Goal: Browse casually

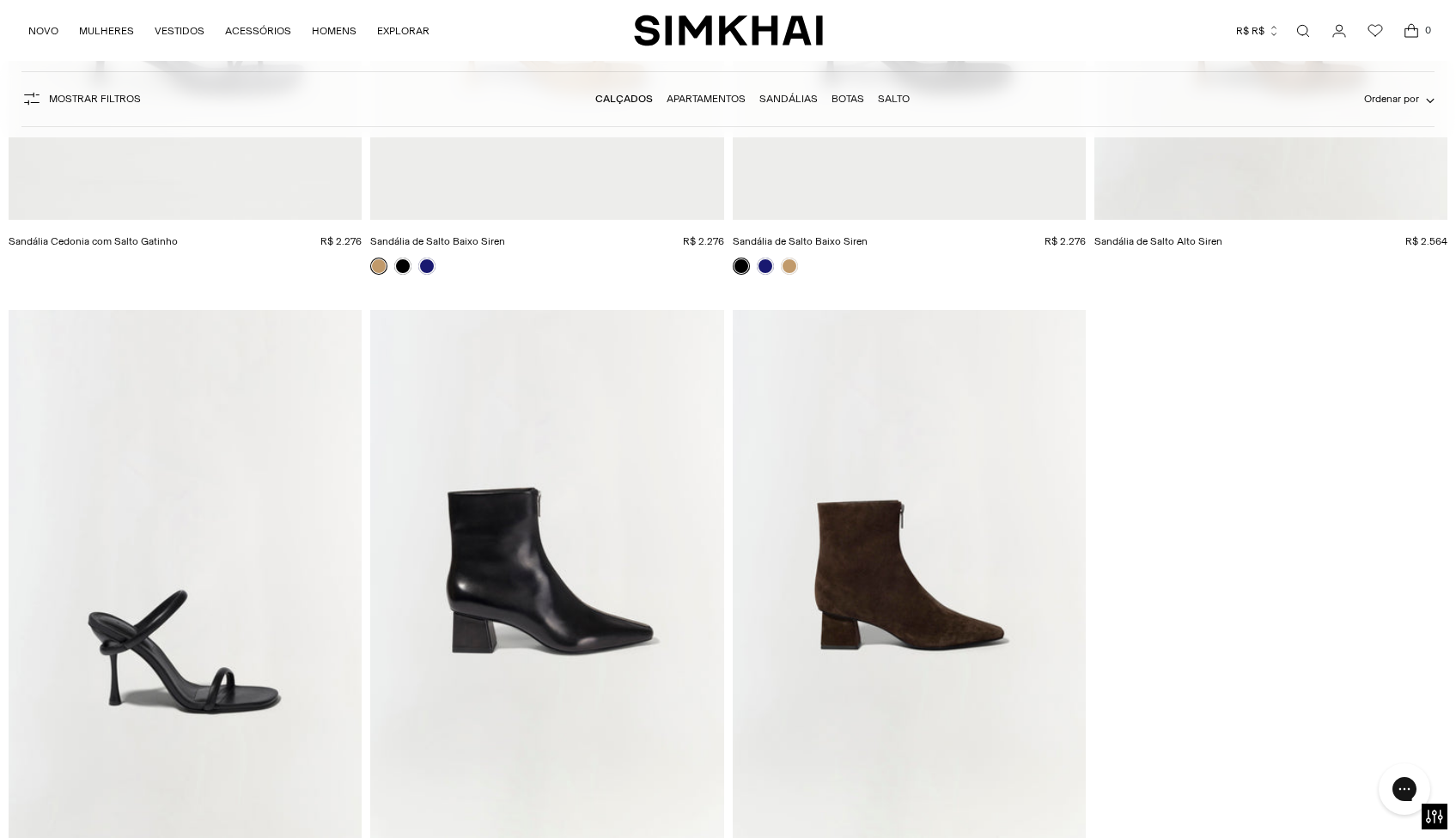
scroll to position [8239, 0]
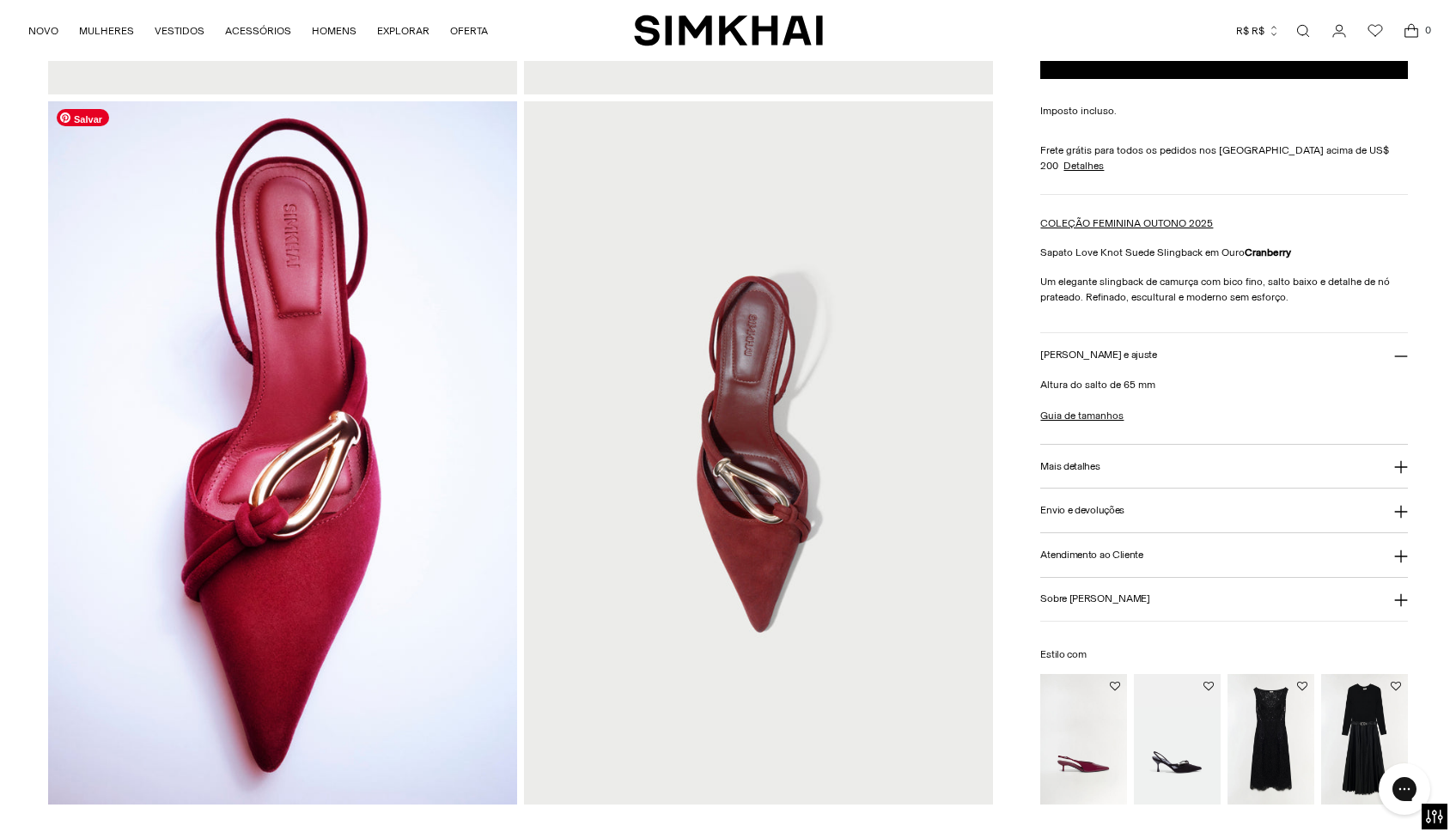
scroll to position [603, 0]
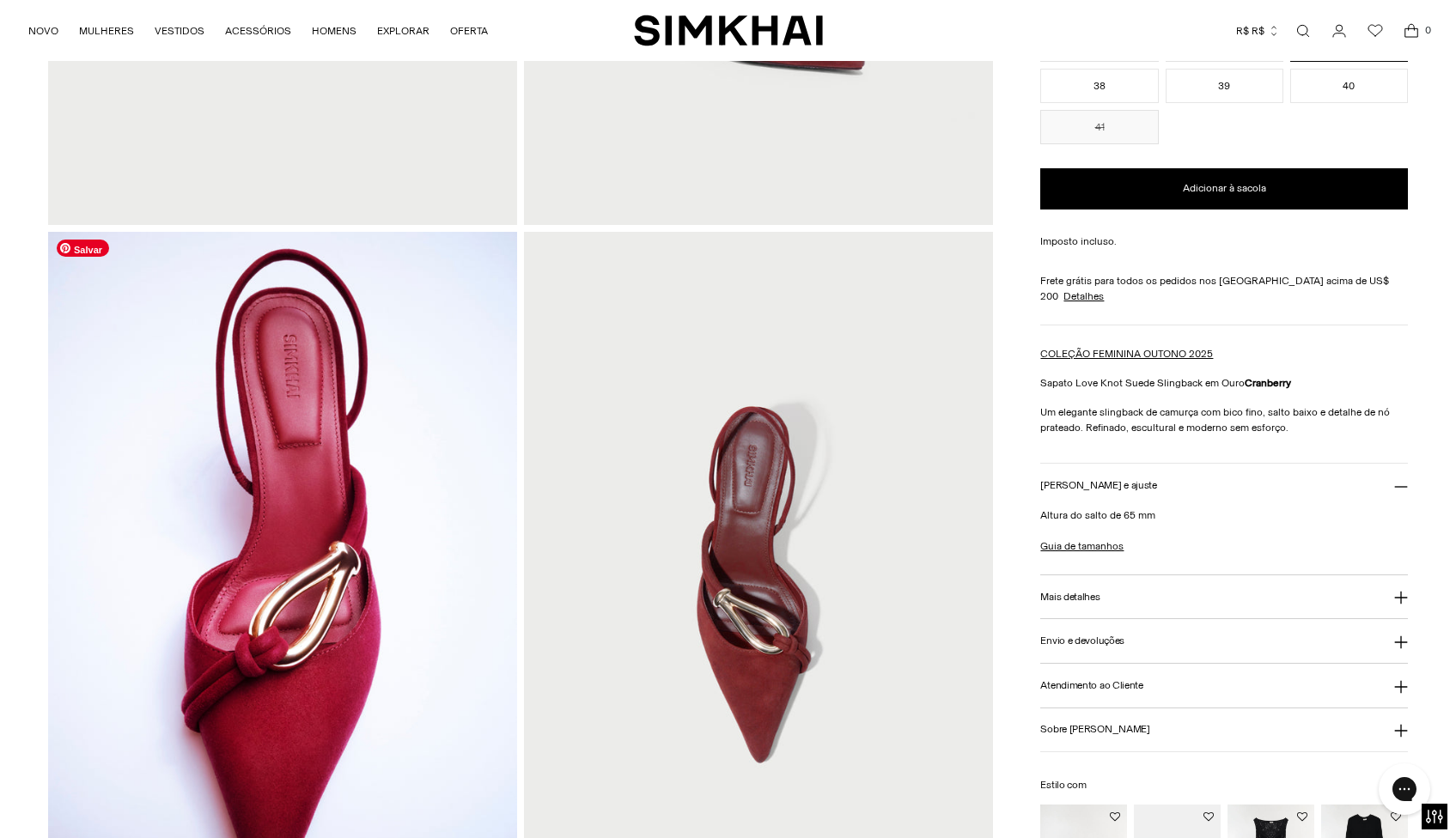
click at [135, 264] on img at bounding box center [283, 583] width 469 height 703
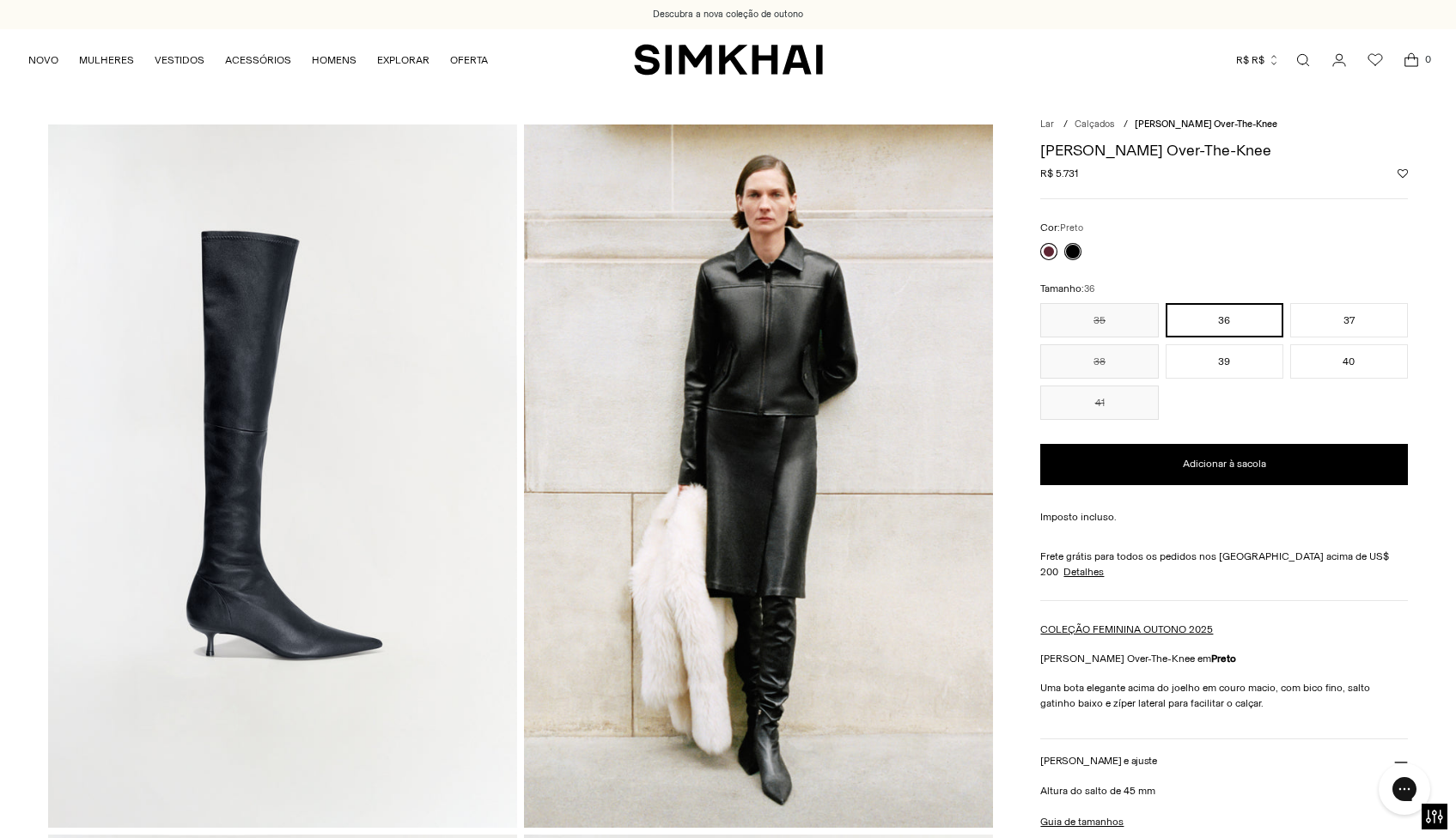
click at [1057, 254] on div at bounding box center [1061, 251] width 48 height 24
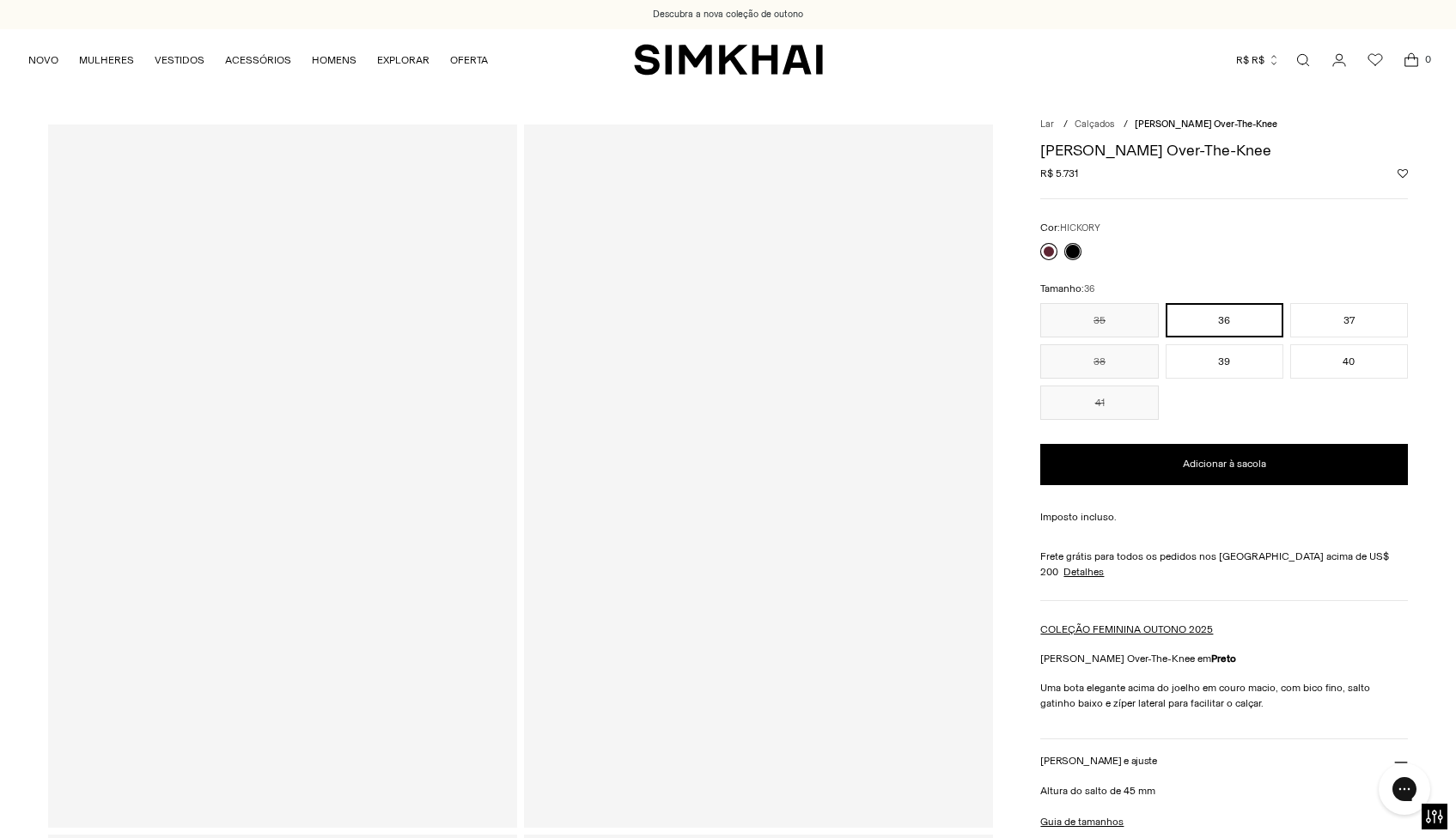
click at [1048, 252] on link at bounding box center [1048, 251] width 17 height 17
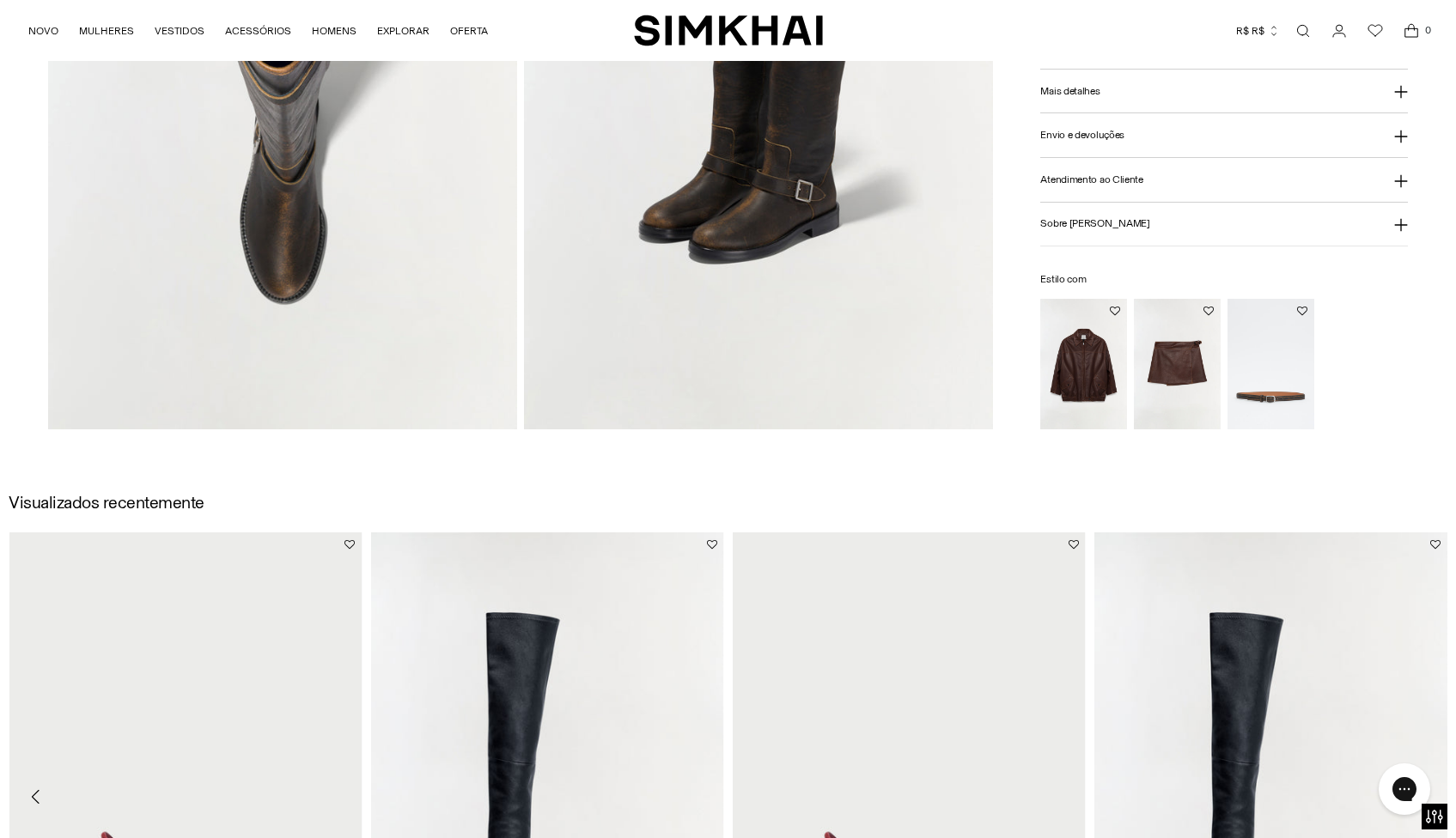
scroll to position [1820, 0]
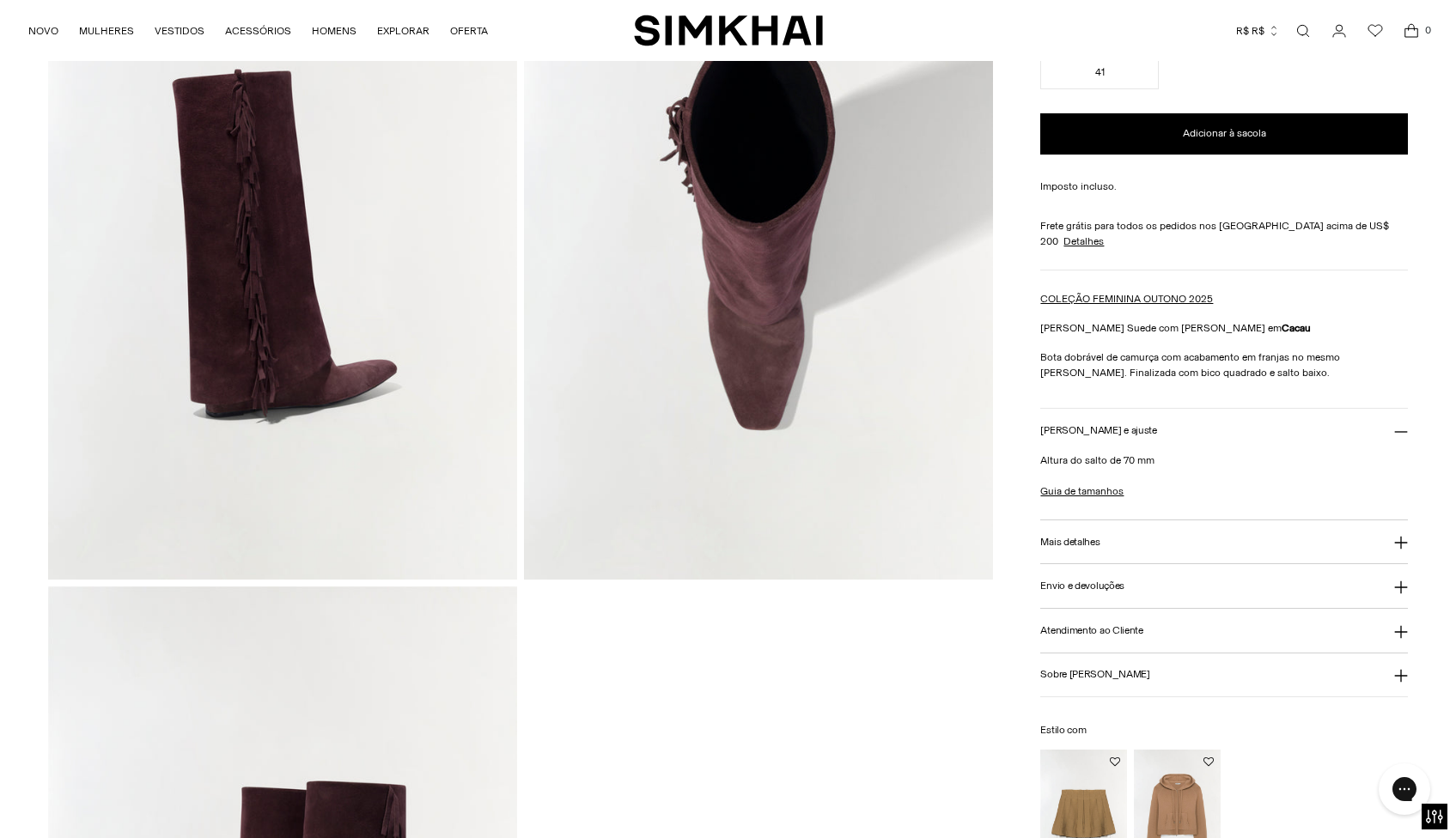
scroll to position [786, 0]
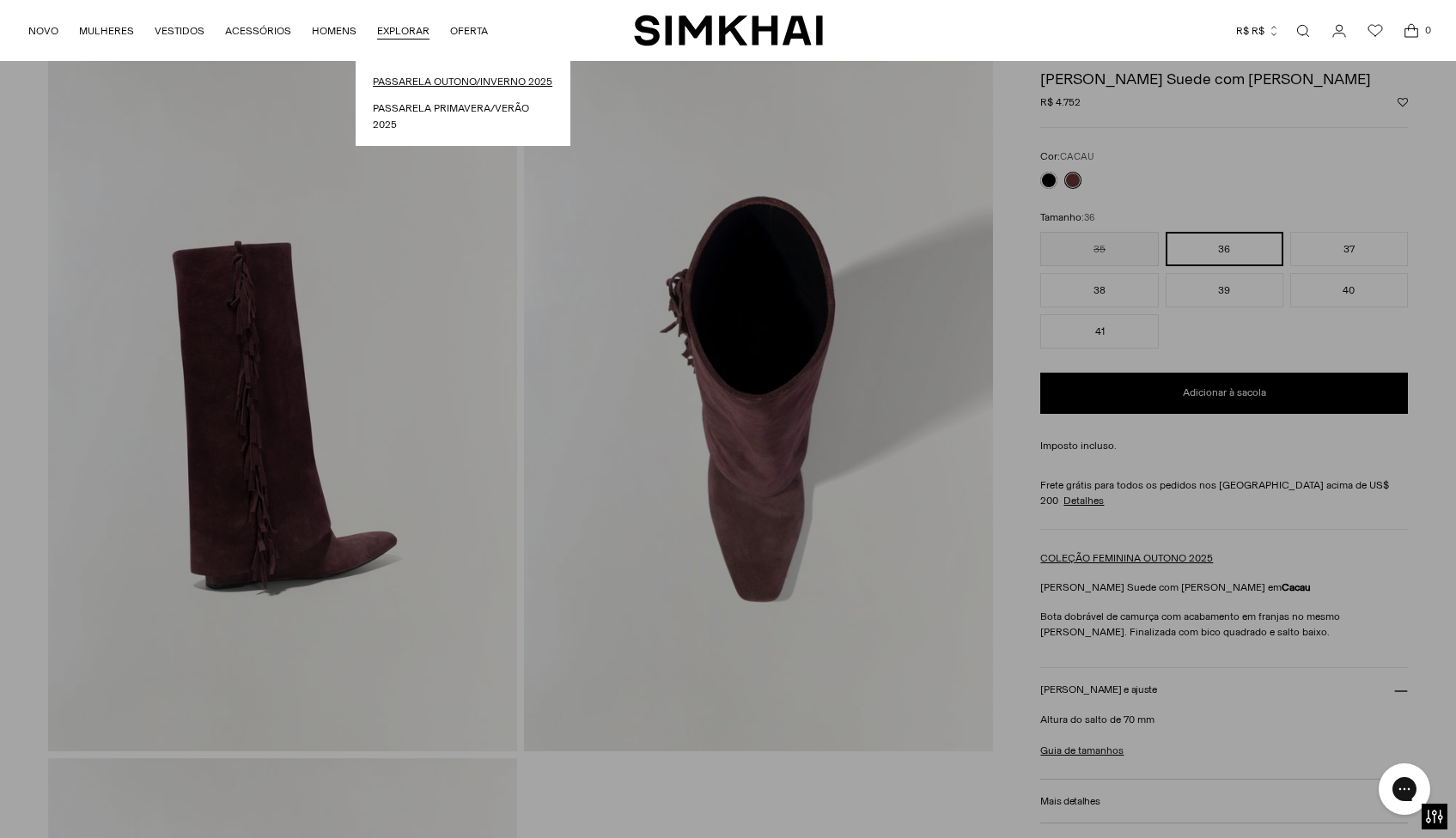
click at [416, 87] on font "Passarela Outono/Inverno 2025" at bounding box center [462, 81] width 180 height 12
click at [452, 85] on font "Passarela Outono/Inverno 2025" at bounding box center [462, 81] width 180 height 12
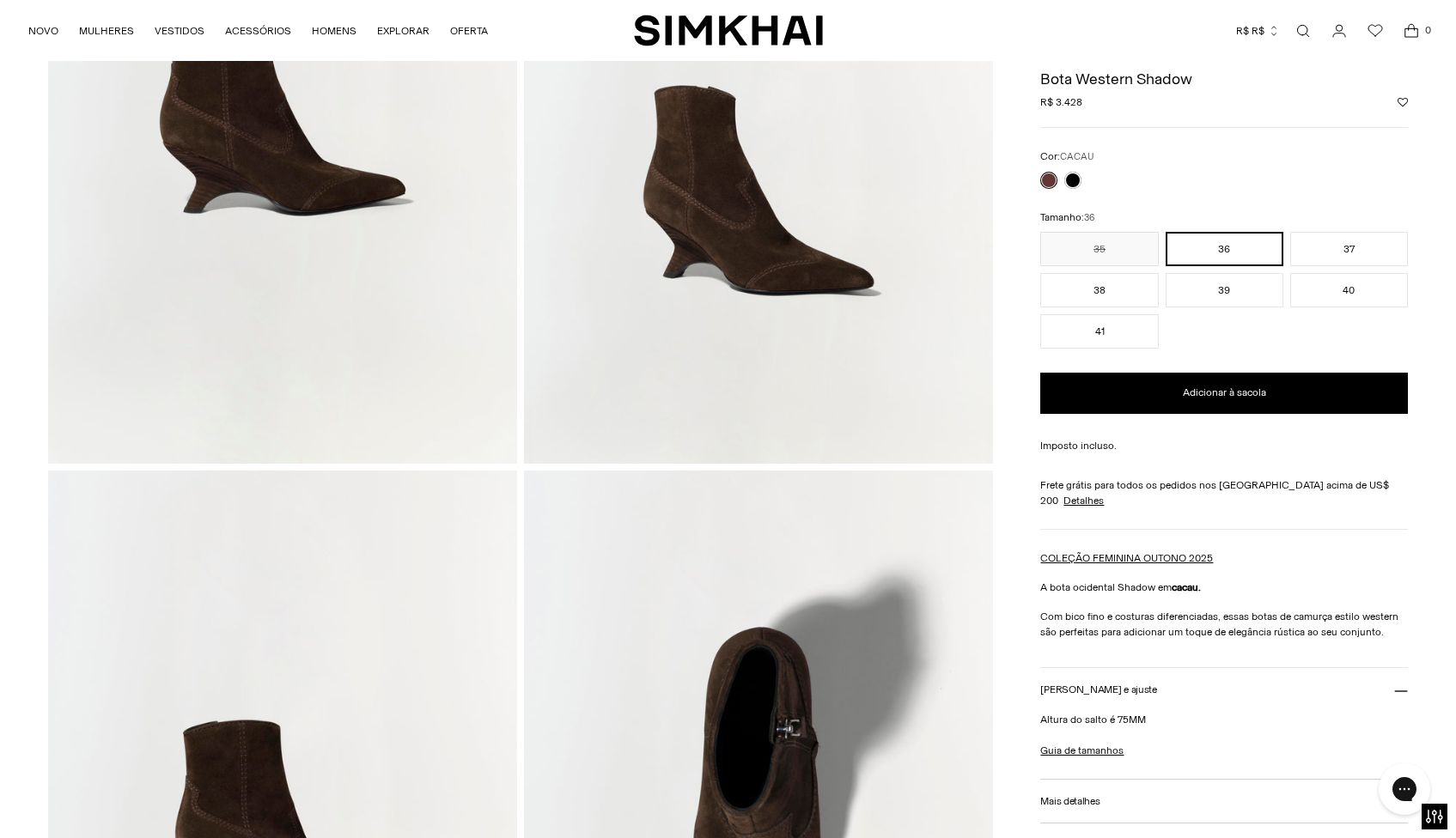
scroll to position [262, 0]
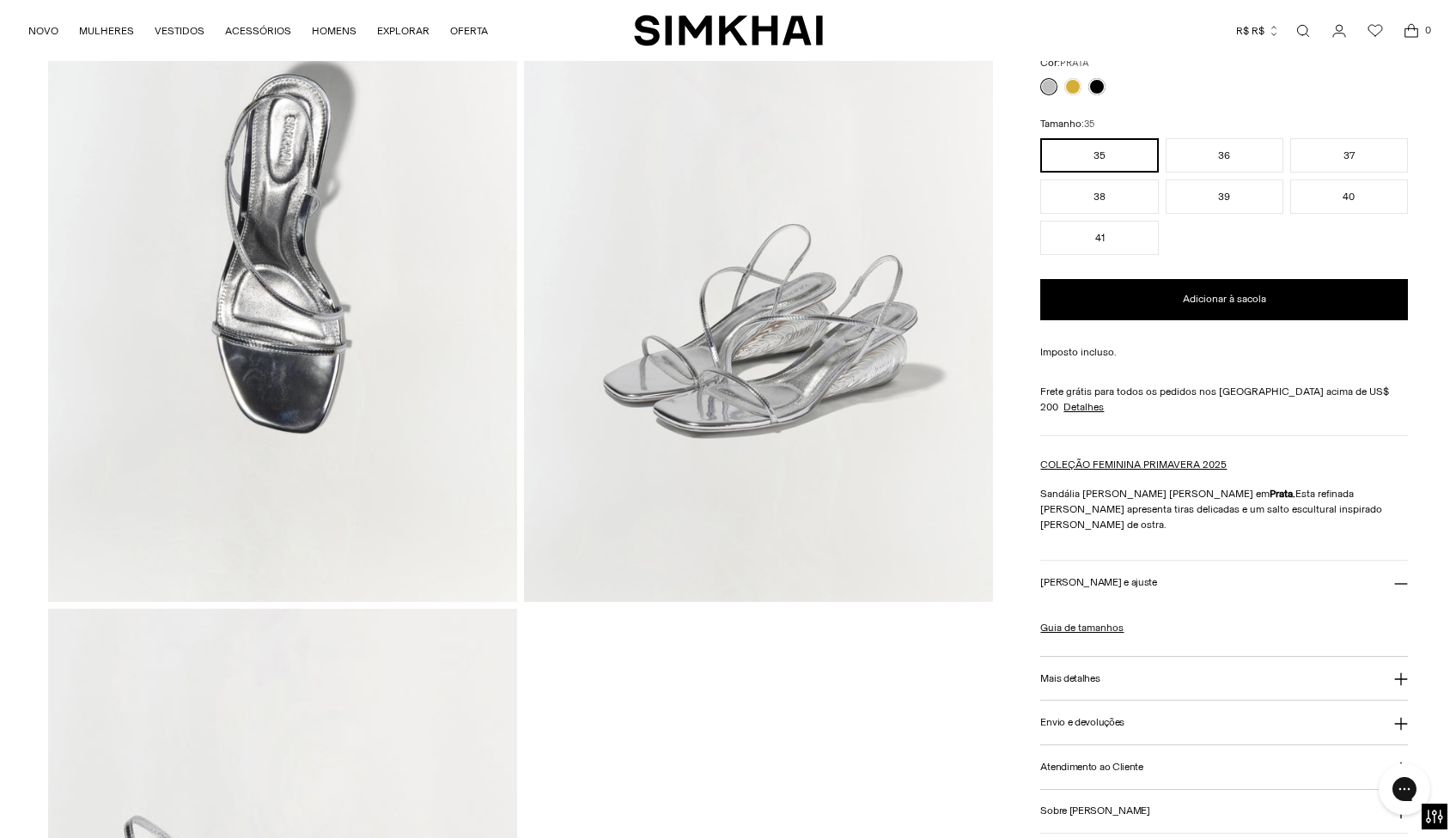
scroll to position [1981, 0]
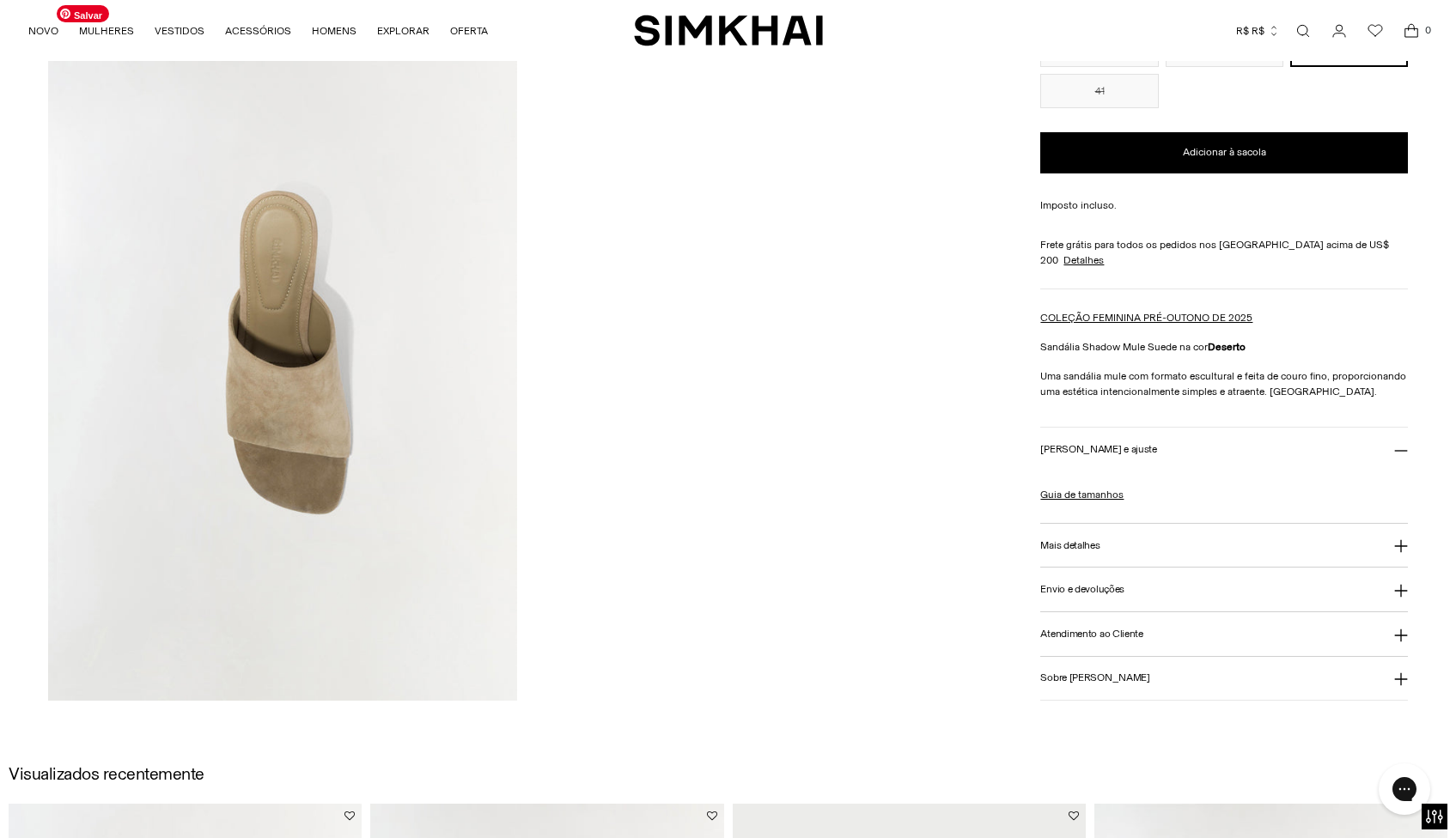
scroll to position [148, 0]
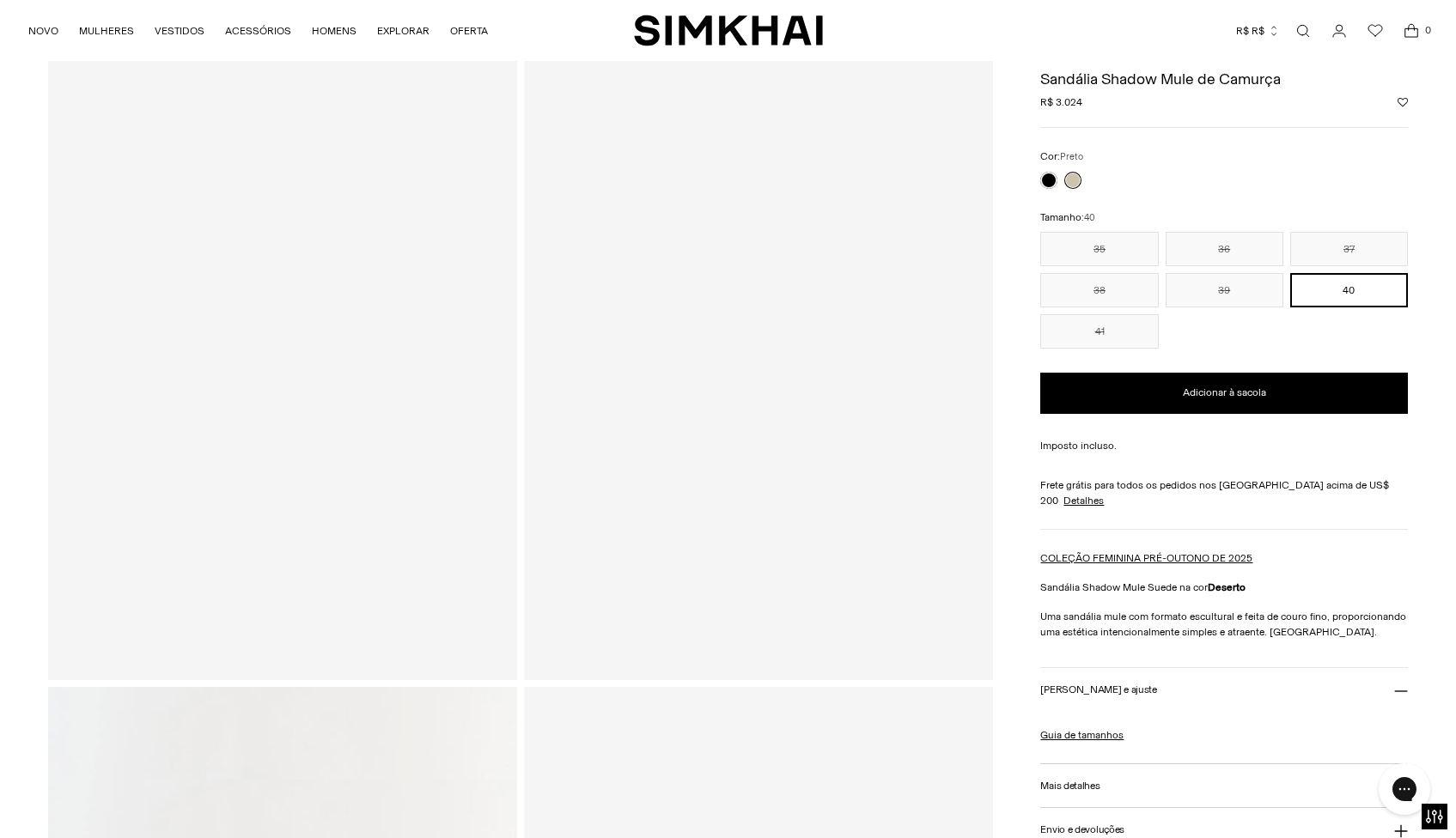
click at [1050, 184] on link at bounding box center [1048, 179] width 17 height 17
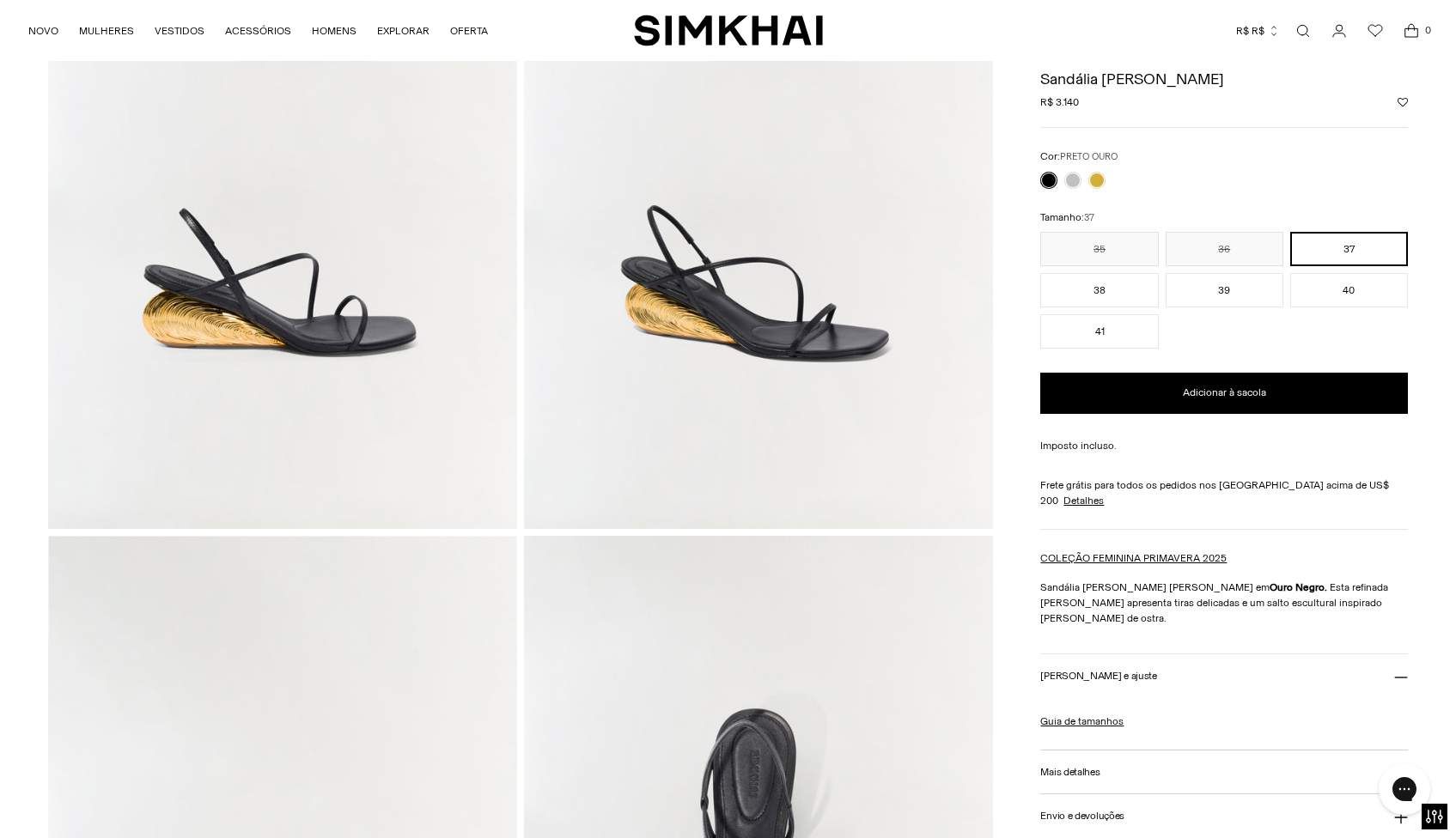
scroll to position [190, 0]
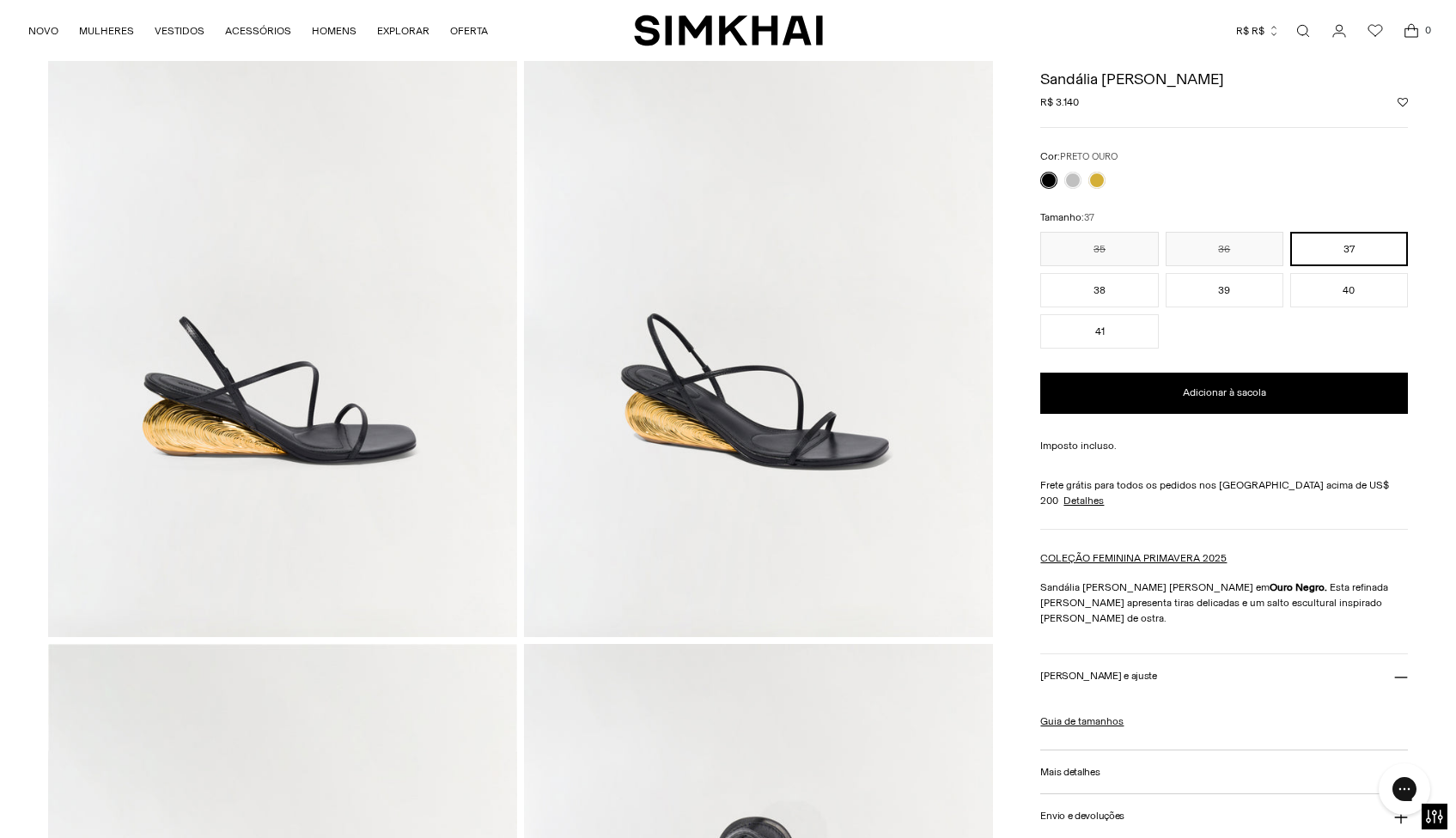
click at [780, 367] on img at bounding box center [759, 285] width 469 height 703
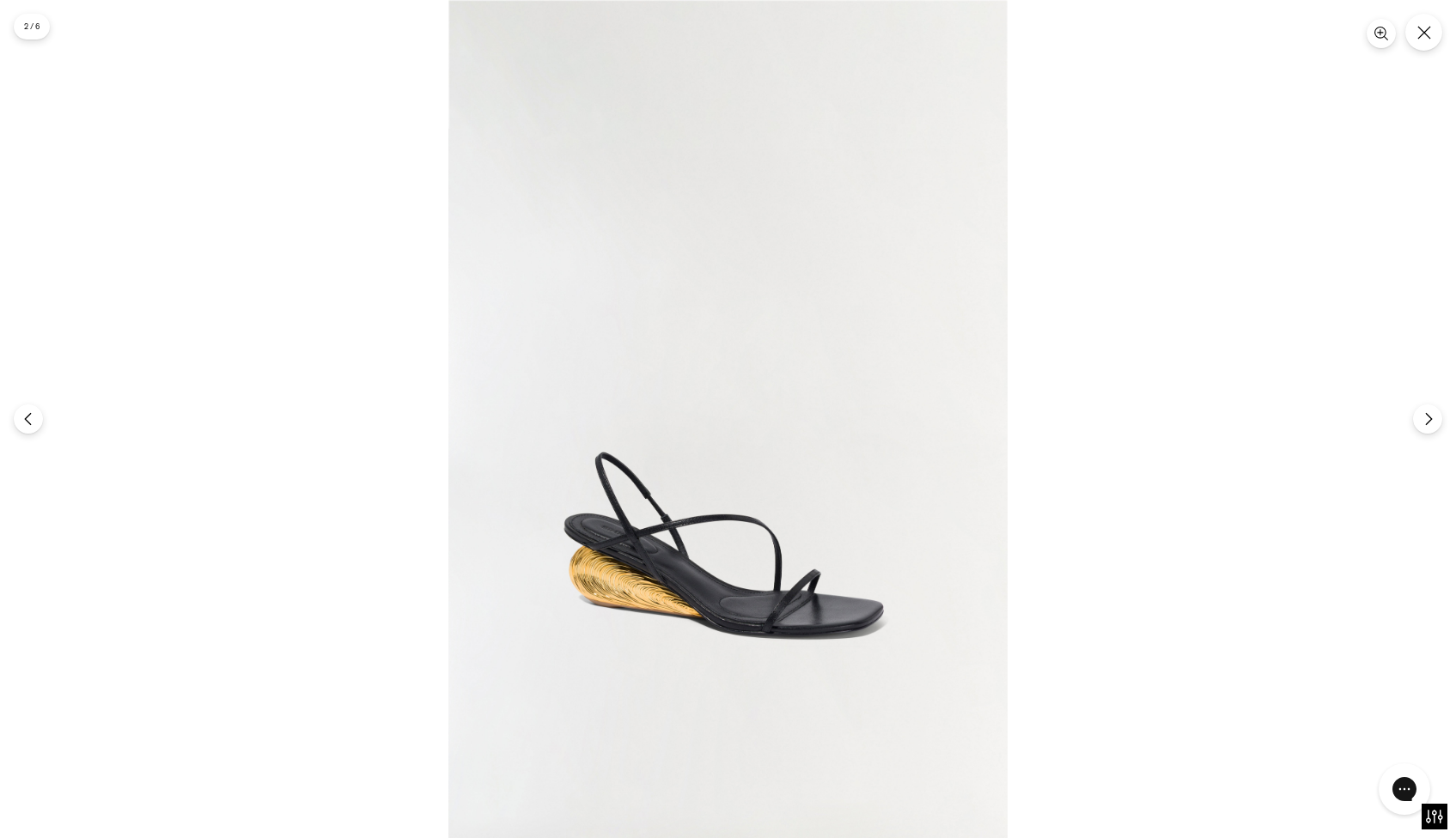
click at [1416, 30] on button "Fechar" at bounding box center [1423, 31] width 37 height 37
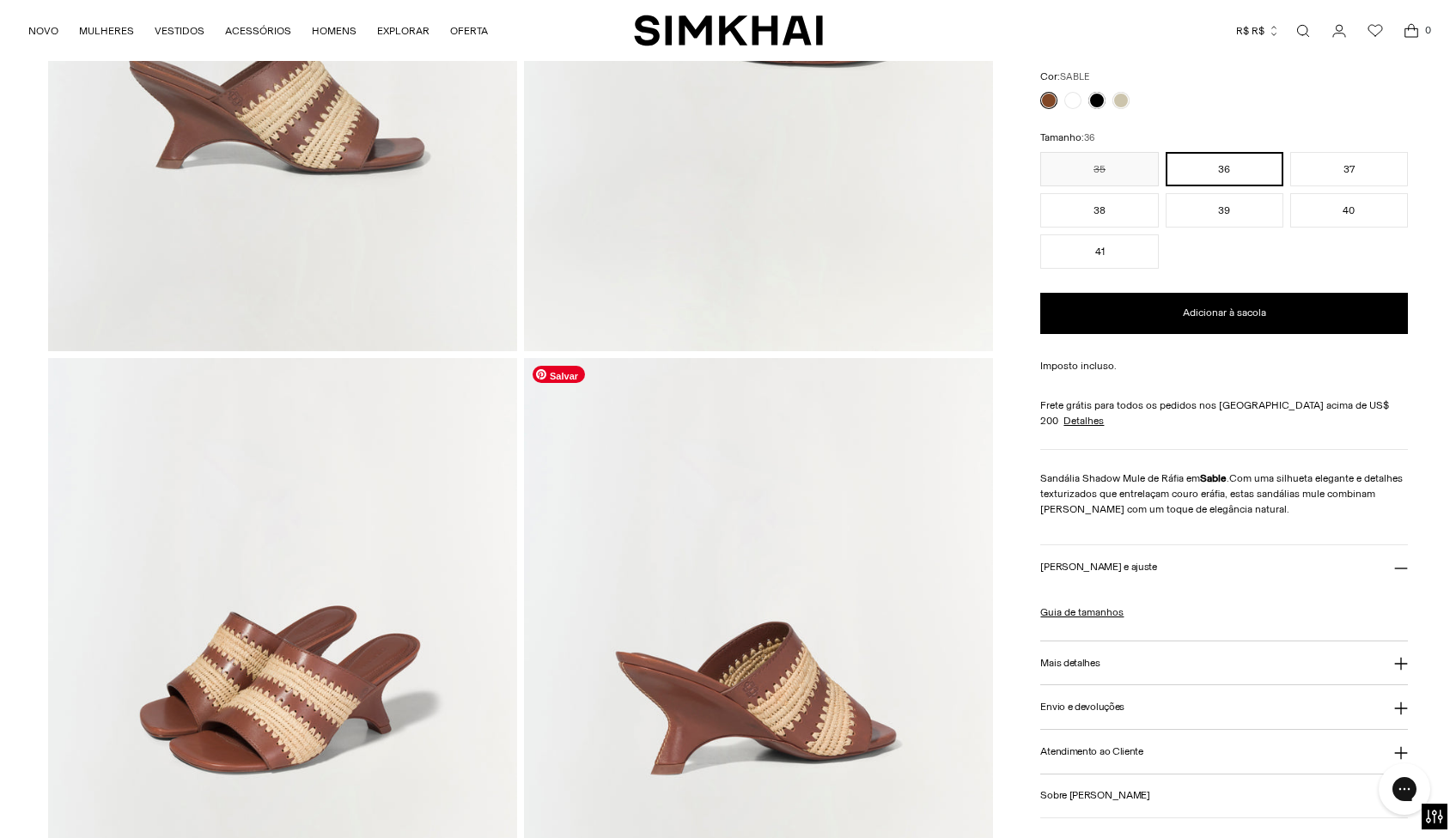
scroll to position [558, 0]
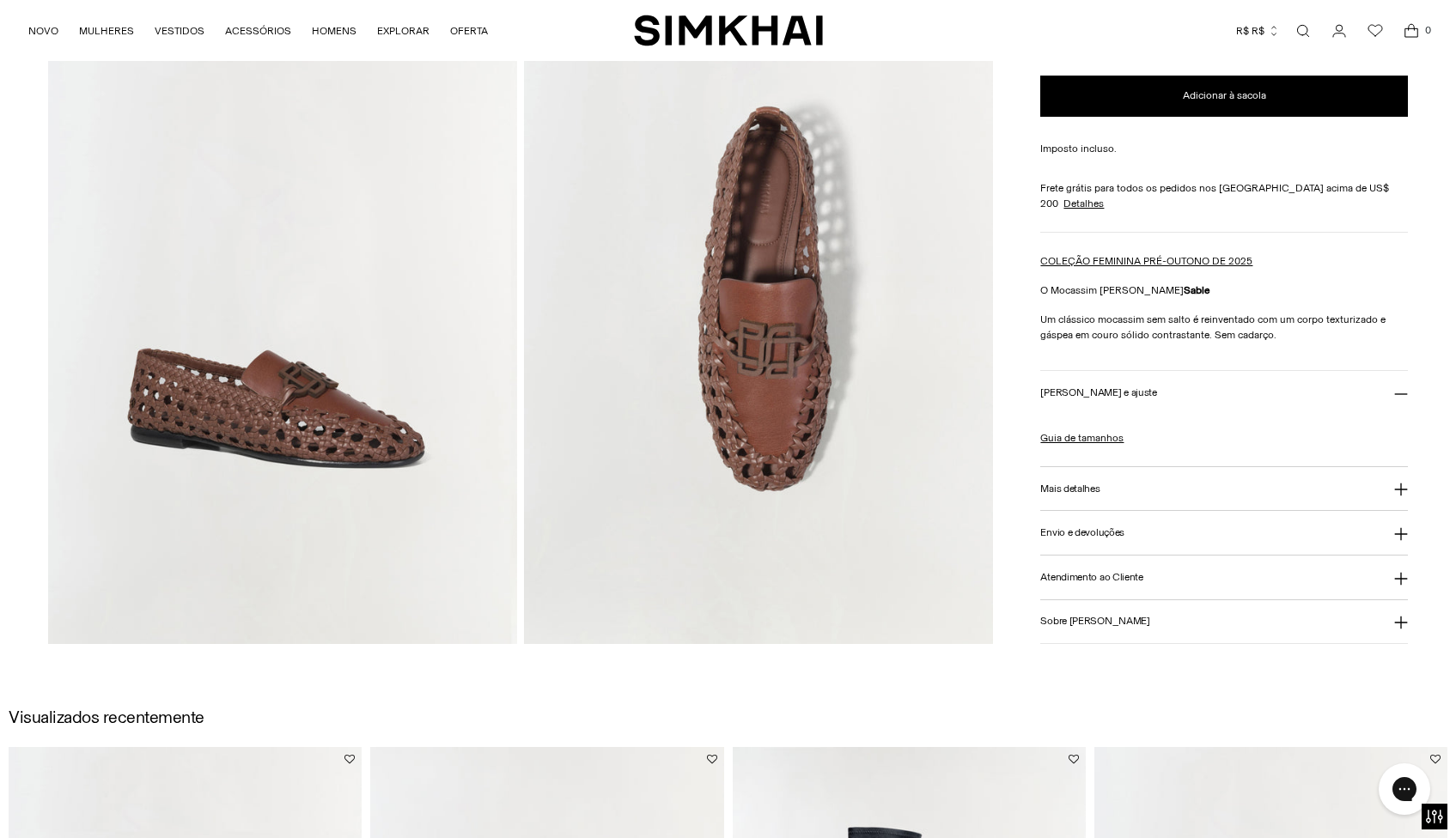
scroll to position [1114, 0]
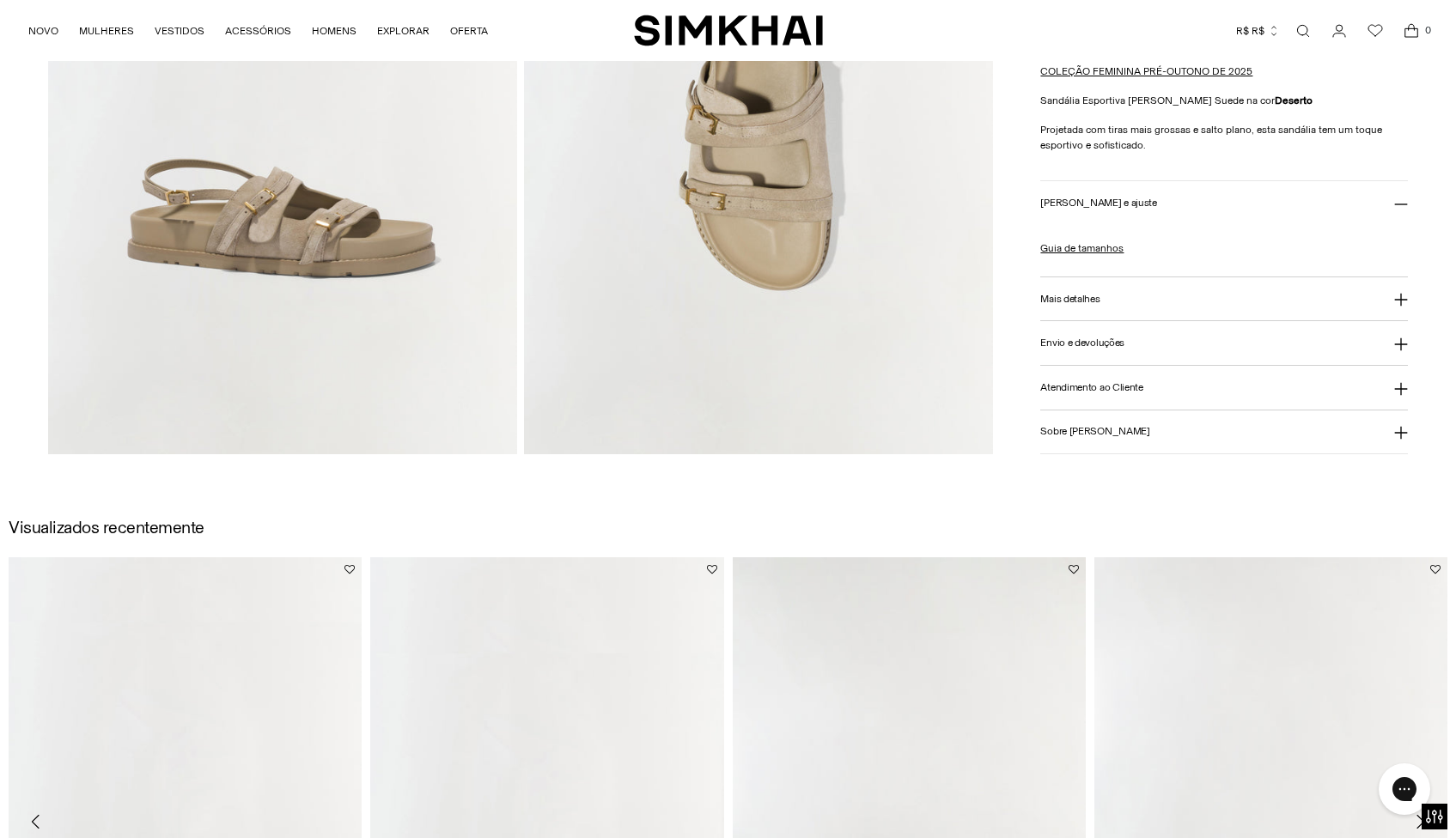
scroll to position [1094, 0]
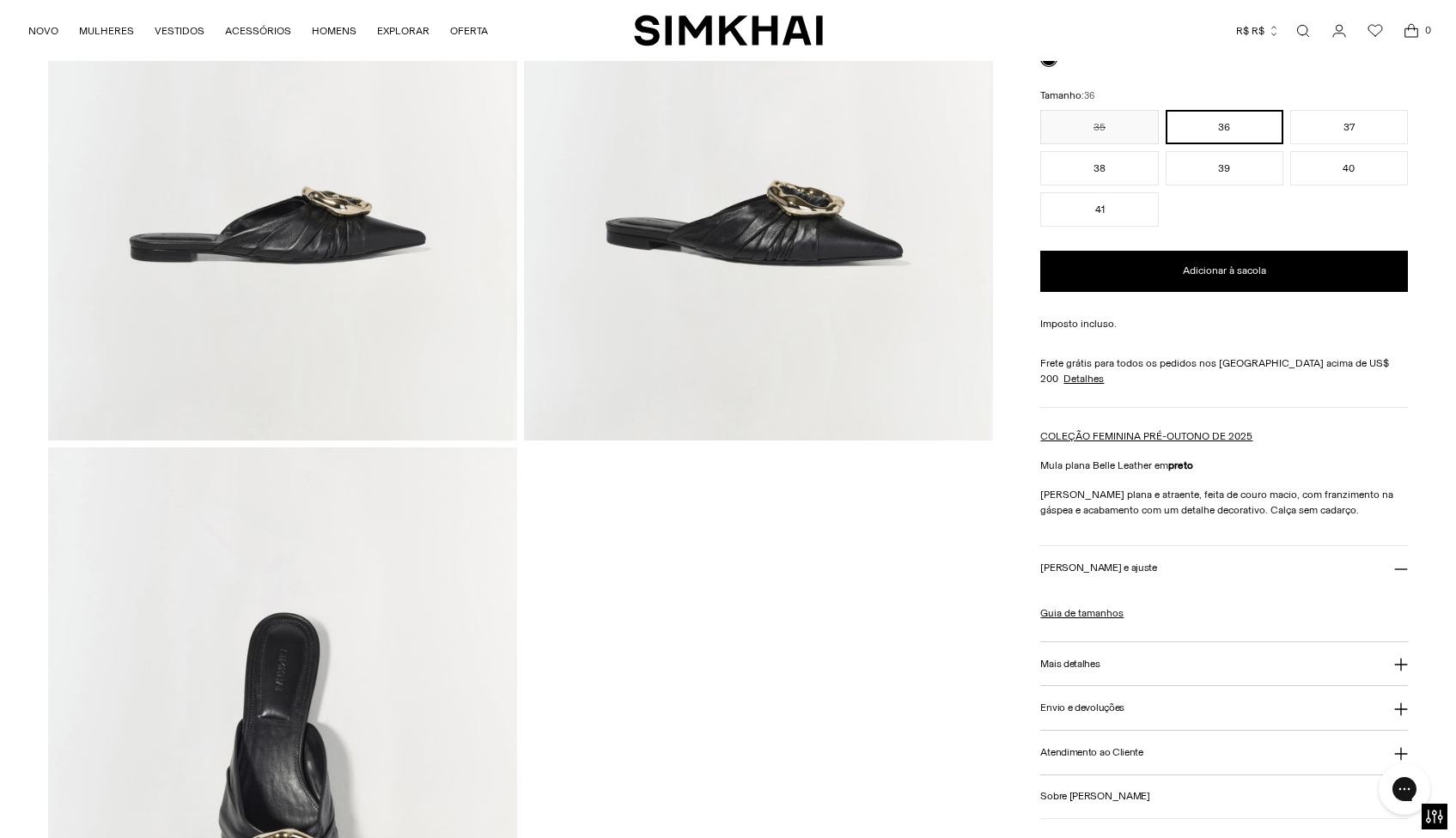
scroll to position [779, 0]
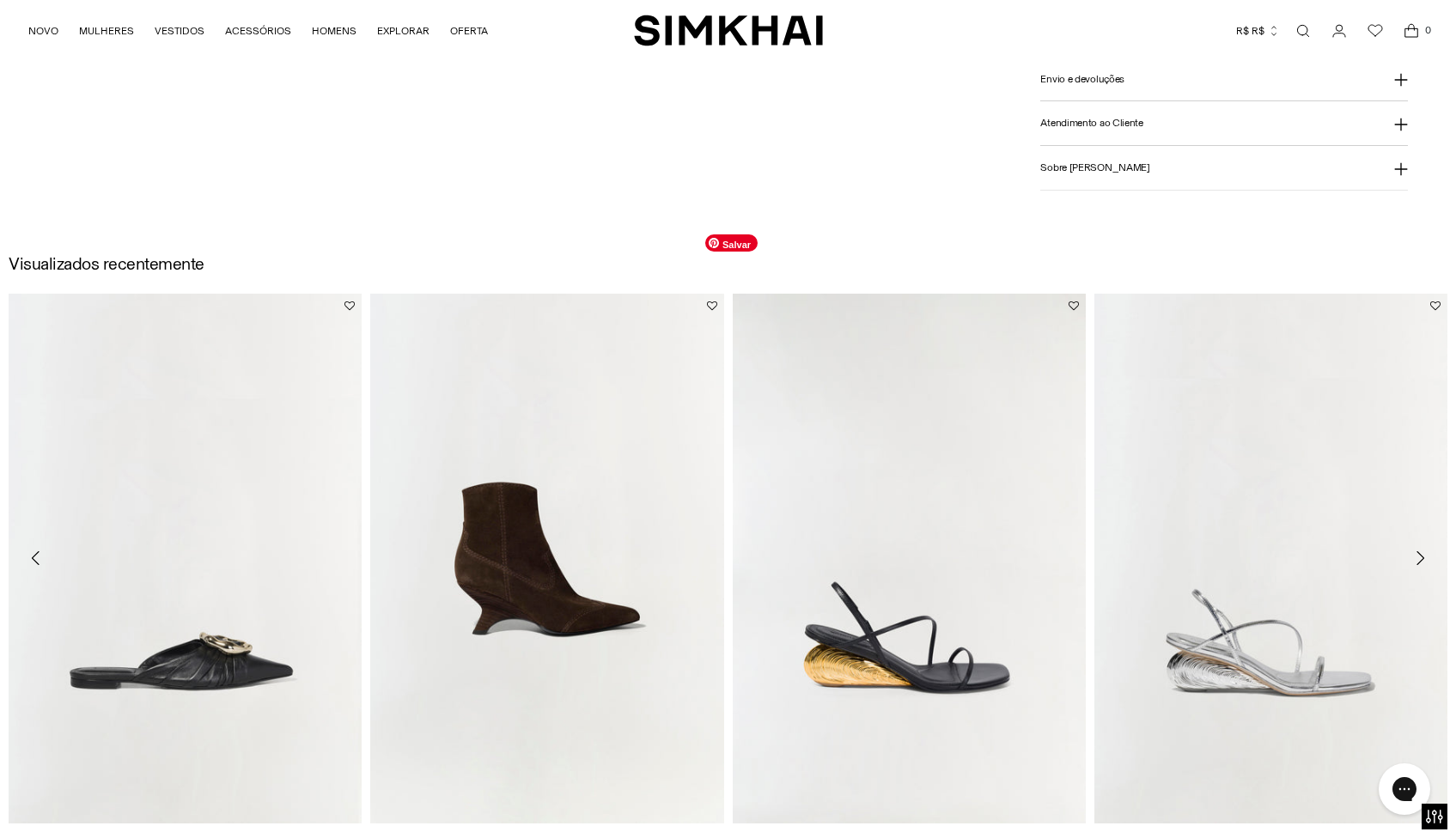
scroll to position [268, 0]
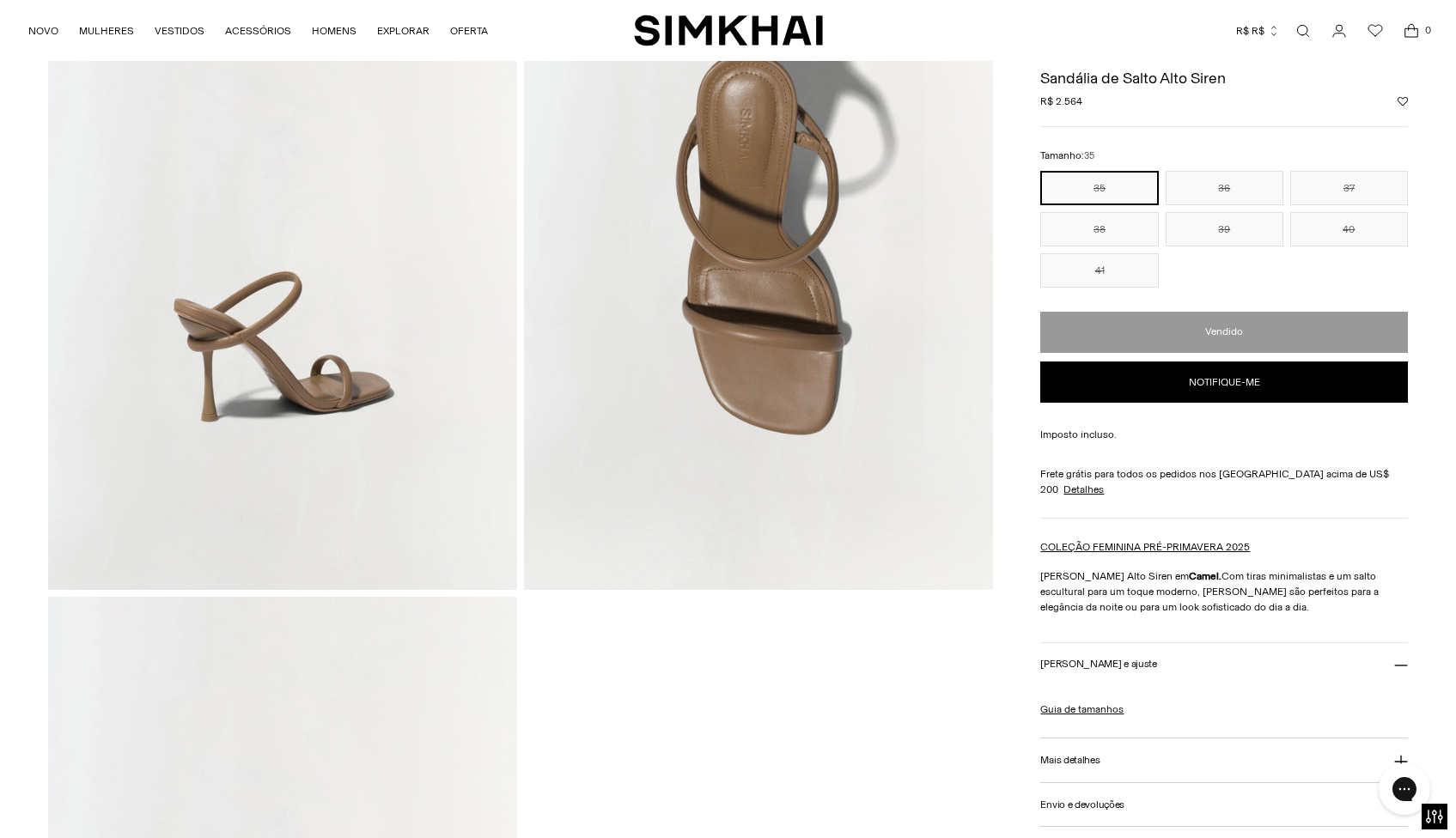
scroll to position [598, 0]
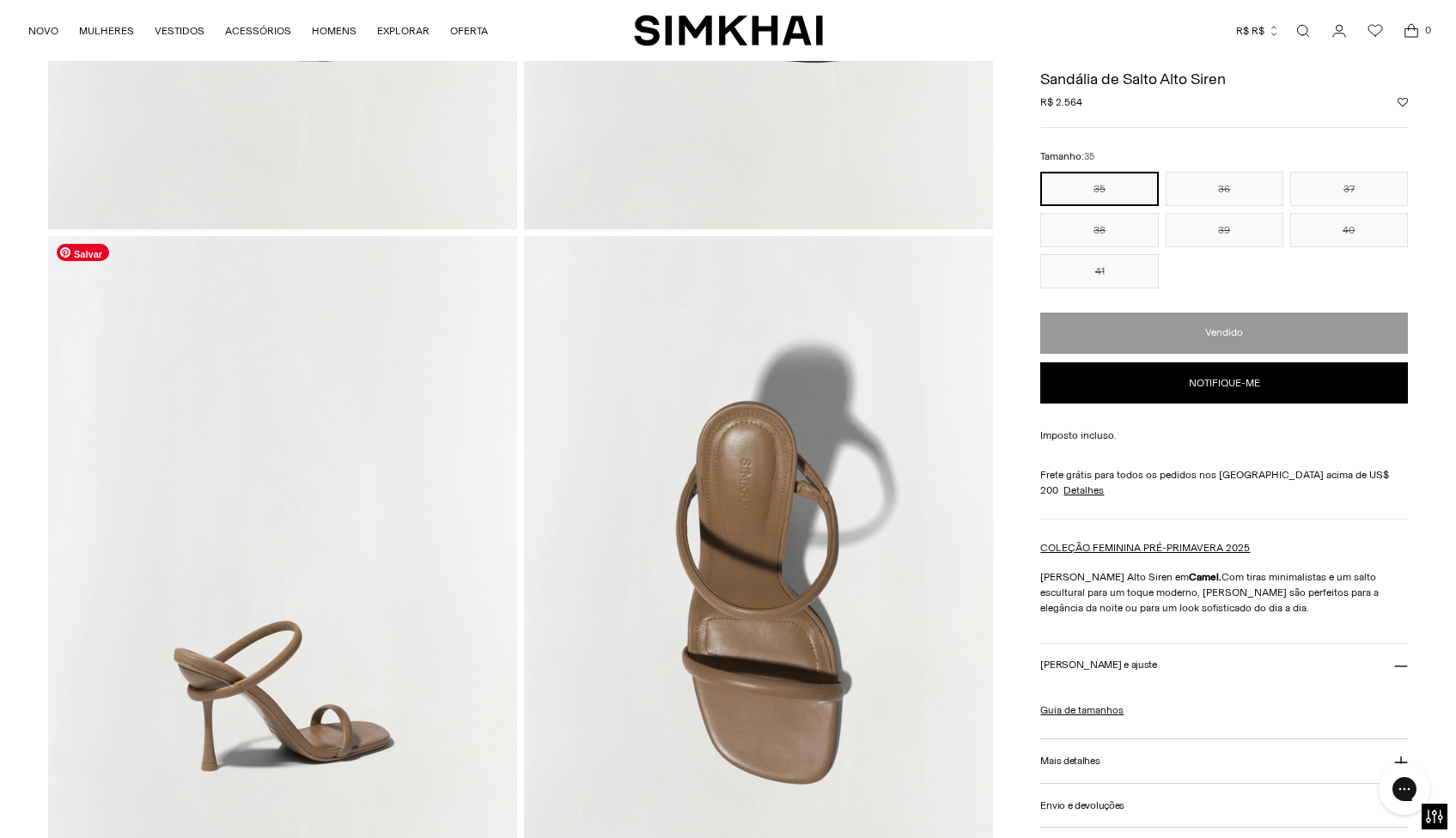
click at [380, 588] on img at bounding box center [283, 588] width 469 height 703
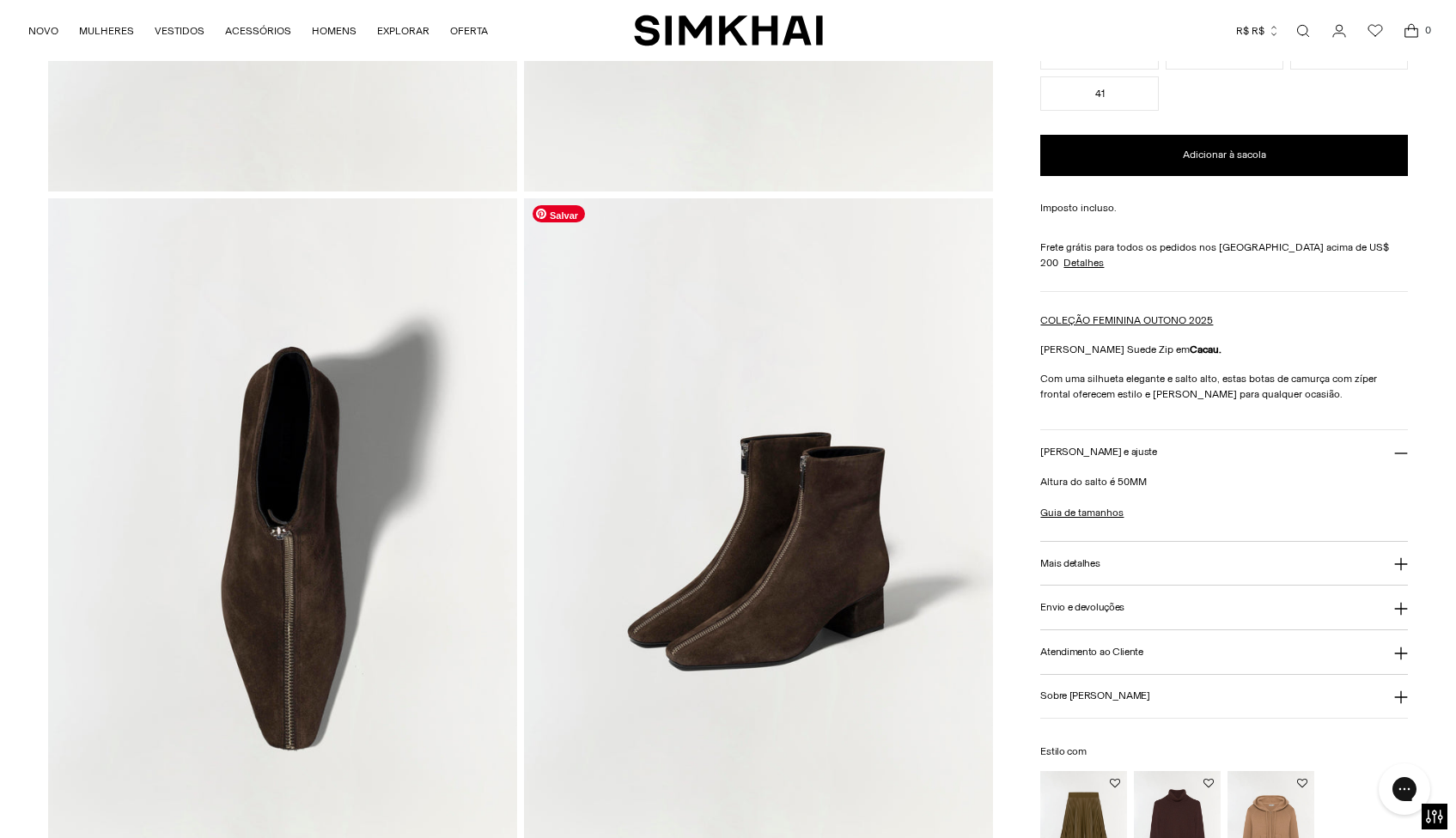
scroll to position [1602, 0]
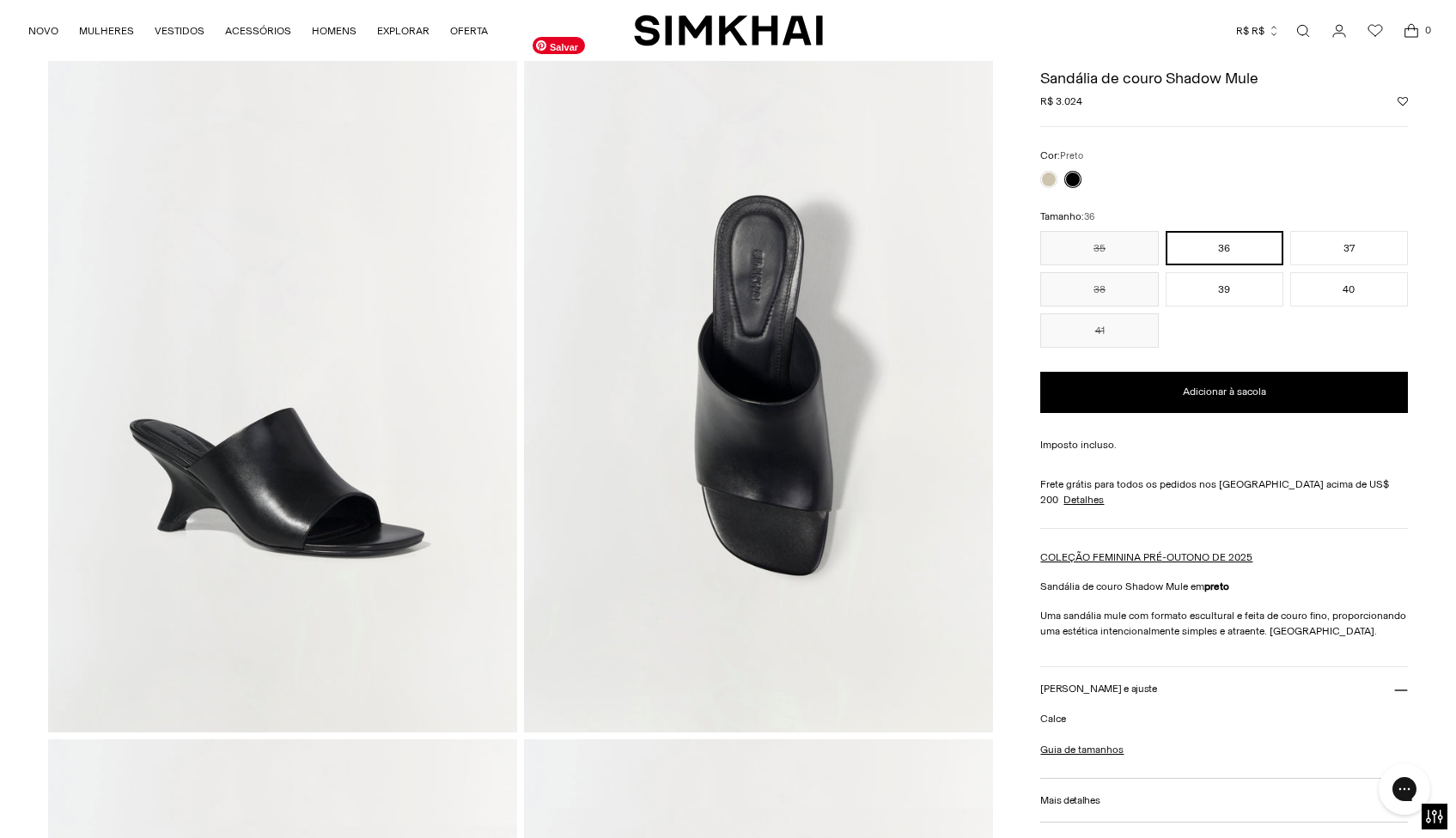
scroll to position [453, 0]
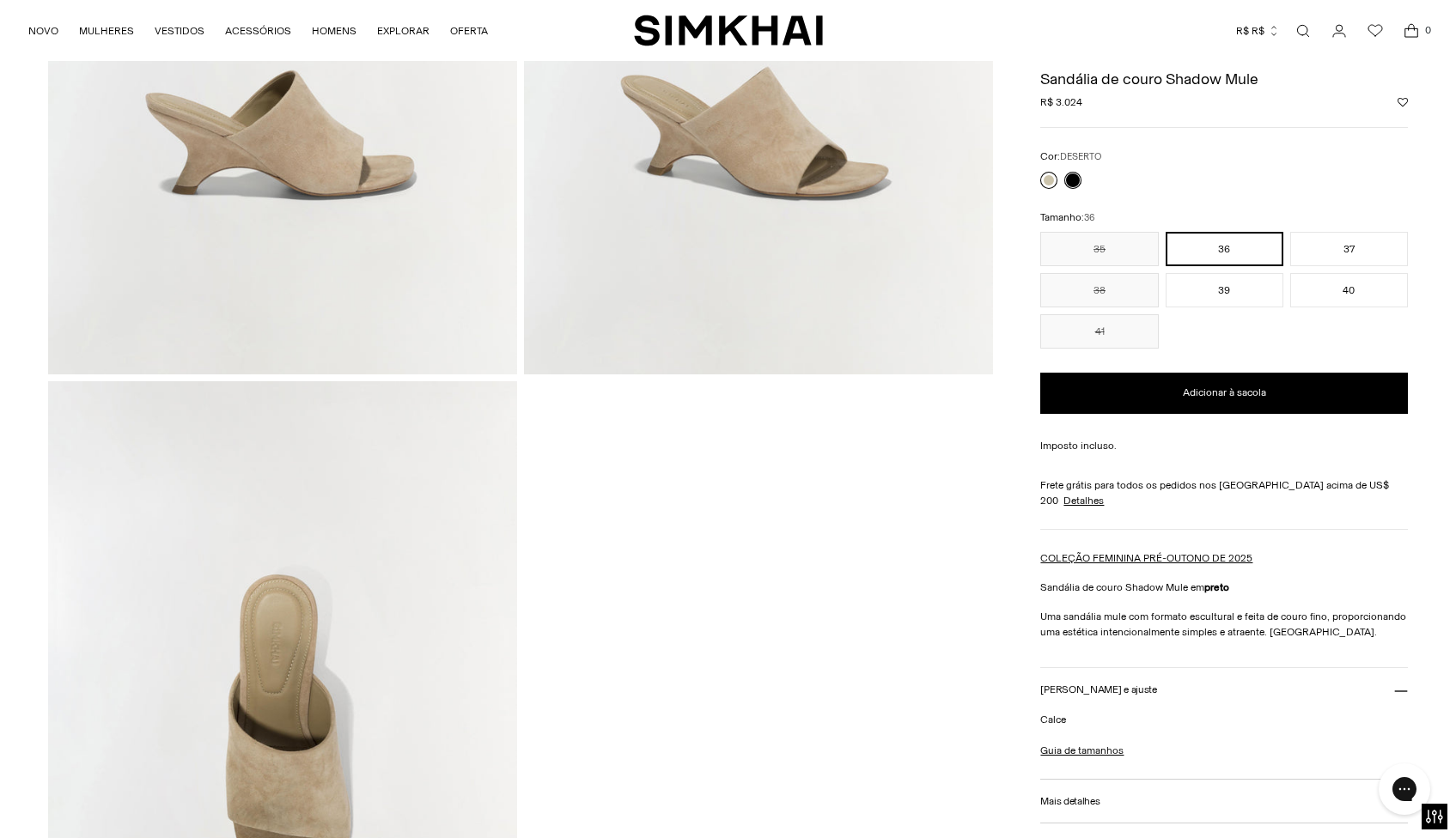
click at [1047, 174] on link at bounding box center [1048, 179] width 17 height 17
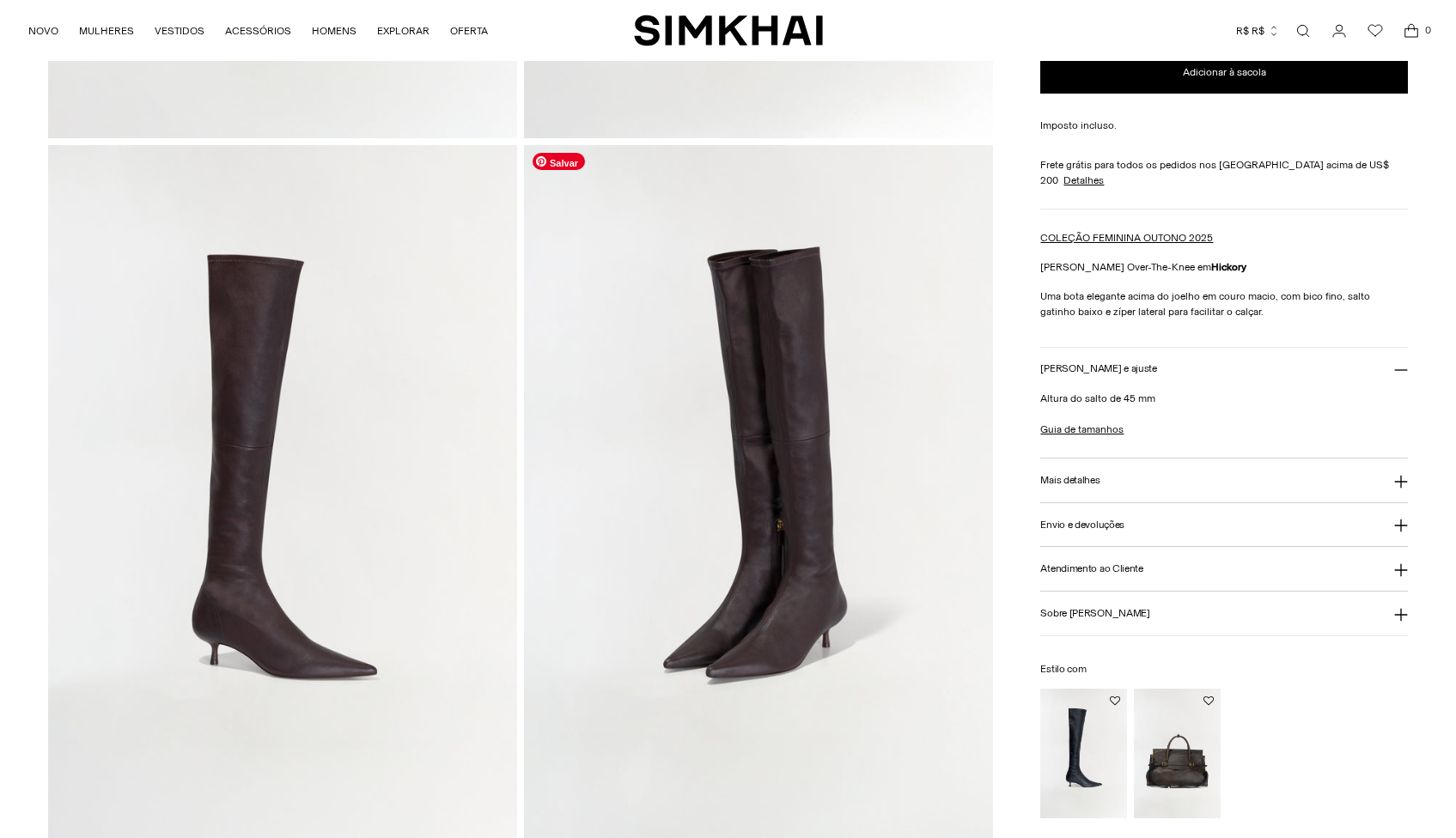
scroll to position [1147, 0]
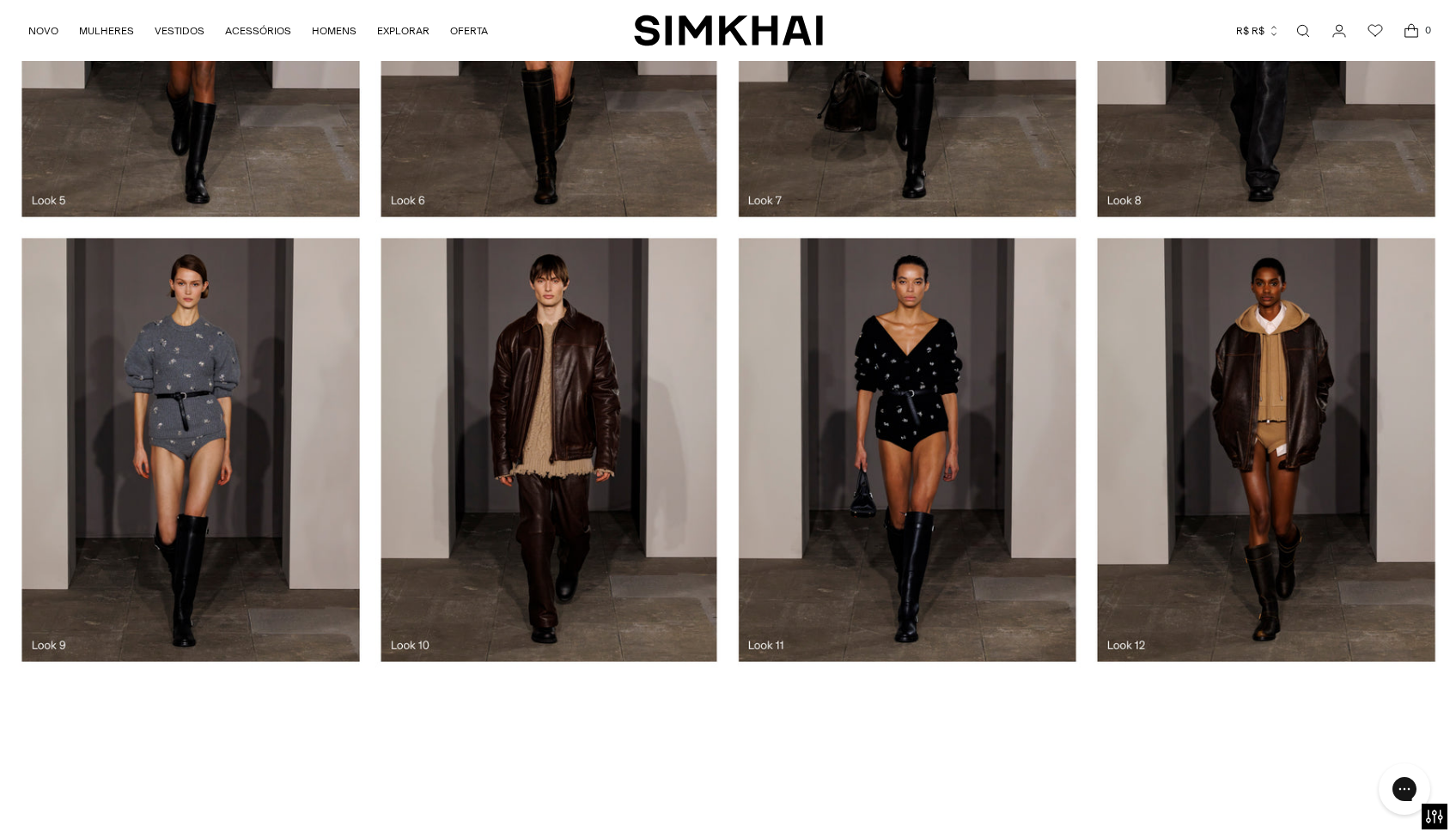
scroll to position [1581, 0]
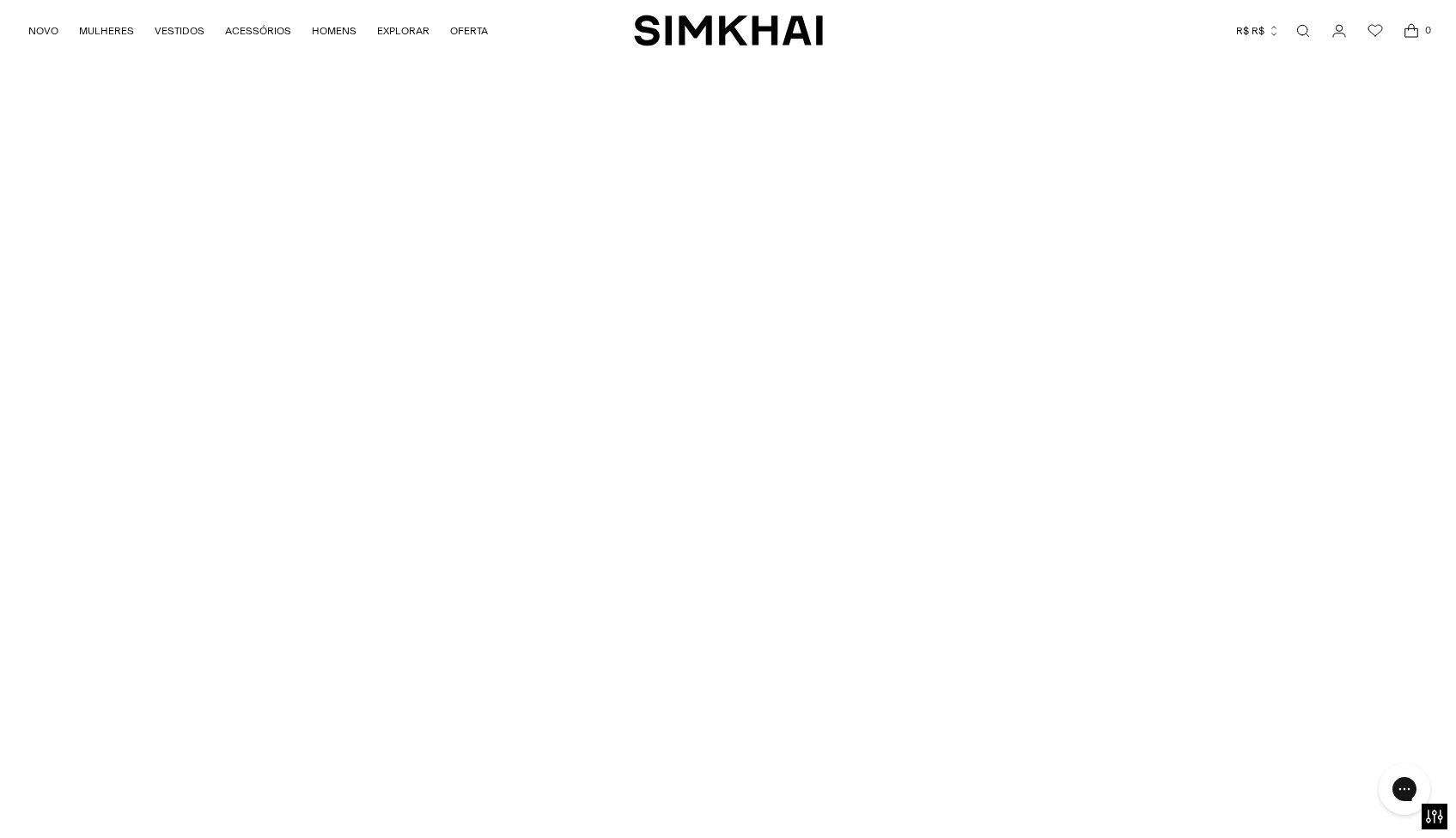
scroll to position [70, 0]
click at [581, 628] on div at bounding box center [728, 431] width 1456 height 823
click at [484, 253] on div at bounding box center [728, 431] width 1456 height 823
click at [594, 235] on div at bounding box center [728, 431] width 1456 height 823
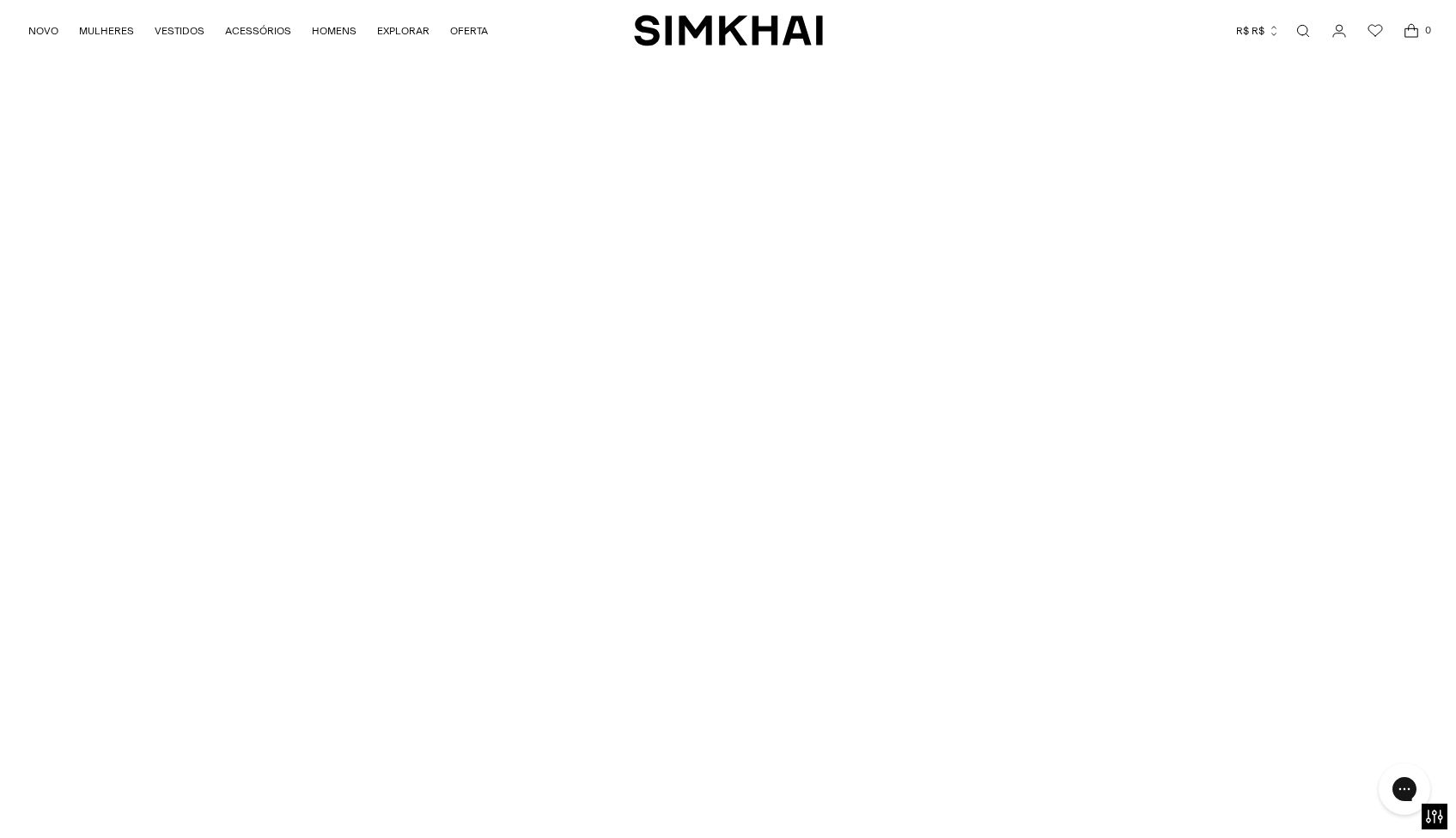
drag, startPoint x: 594, startPoint y: 235, endPoint x: 577, endPoint y: 284, distance: 51.9
click at [594, 235] on div at bounding box center [728, 431] width 1456 height 823
click at [584, 308] on div at bounding box center [728, 431] width 1456 height 823
click at [587, 309] on div at bounding box center [728, 431] width 1456 height 823
click at [810, 705] on div at bounding box center [728, 431] width 1456 height 823
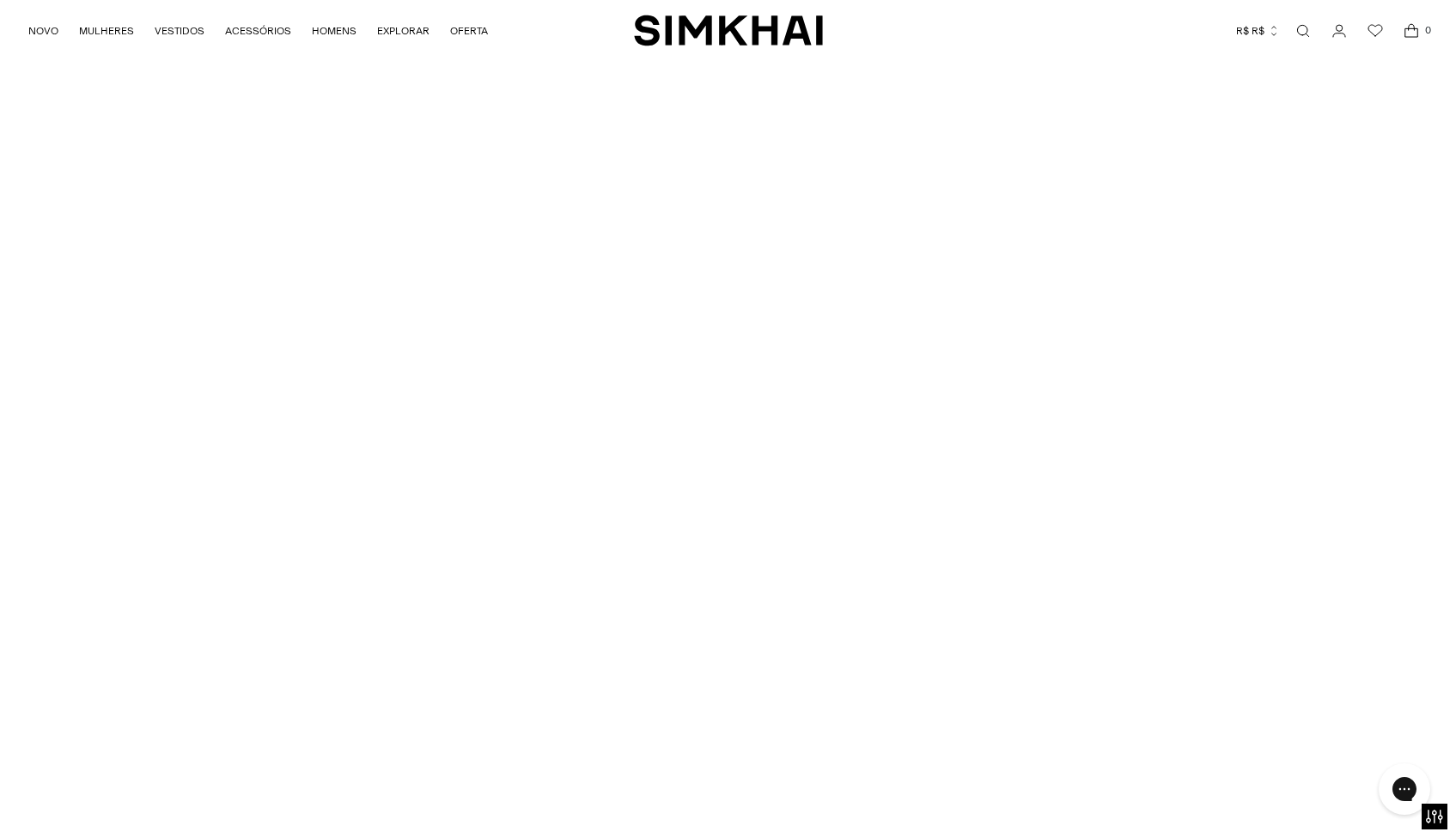
click at [829, 677] on div at bounding box center [728, 431] width 1456 height 823
click at [904, 621] on div at bounding box center [728, 431] width 1456 height 823
click at [745, 587] on div at bounding box center [728, 431] width 1456 height 823
drag, startPoint x: 806, startPoint y: 609, endPoint x: 803, endPoint y: 301, distance: 308.0
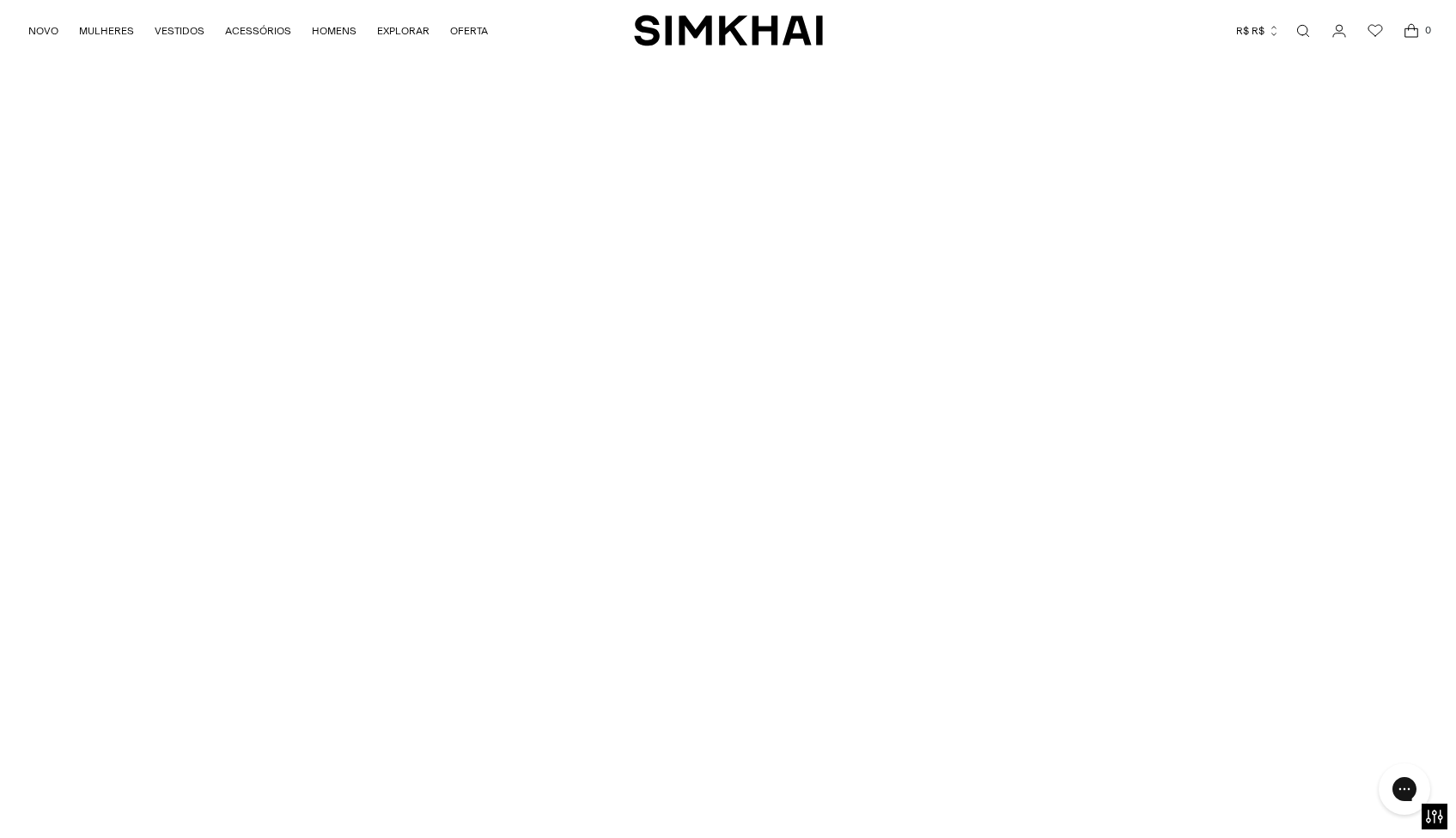
click at [786, 302] on div at bounding box center [728, 431] width 1456 height 823
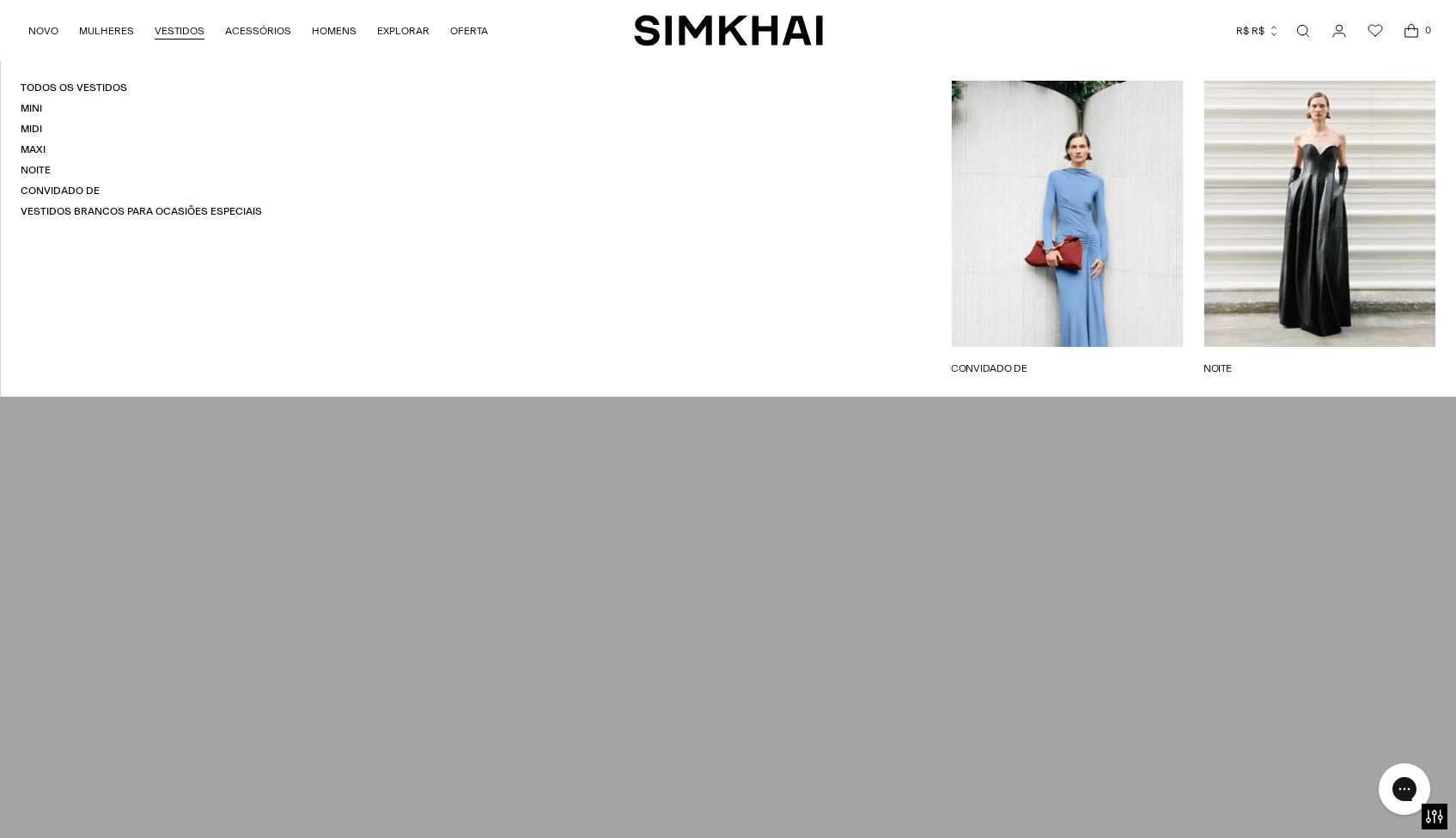
click at [207, 63] on div "Todos os vestidos Mini Midi Maxi Noite Convidado de Vestidos brancos para ocasi…" at bounding box center [141, 228] width 283 height 336
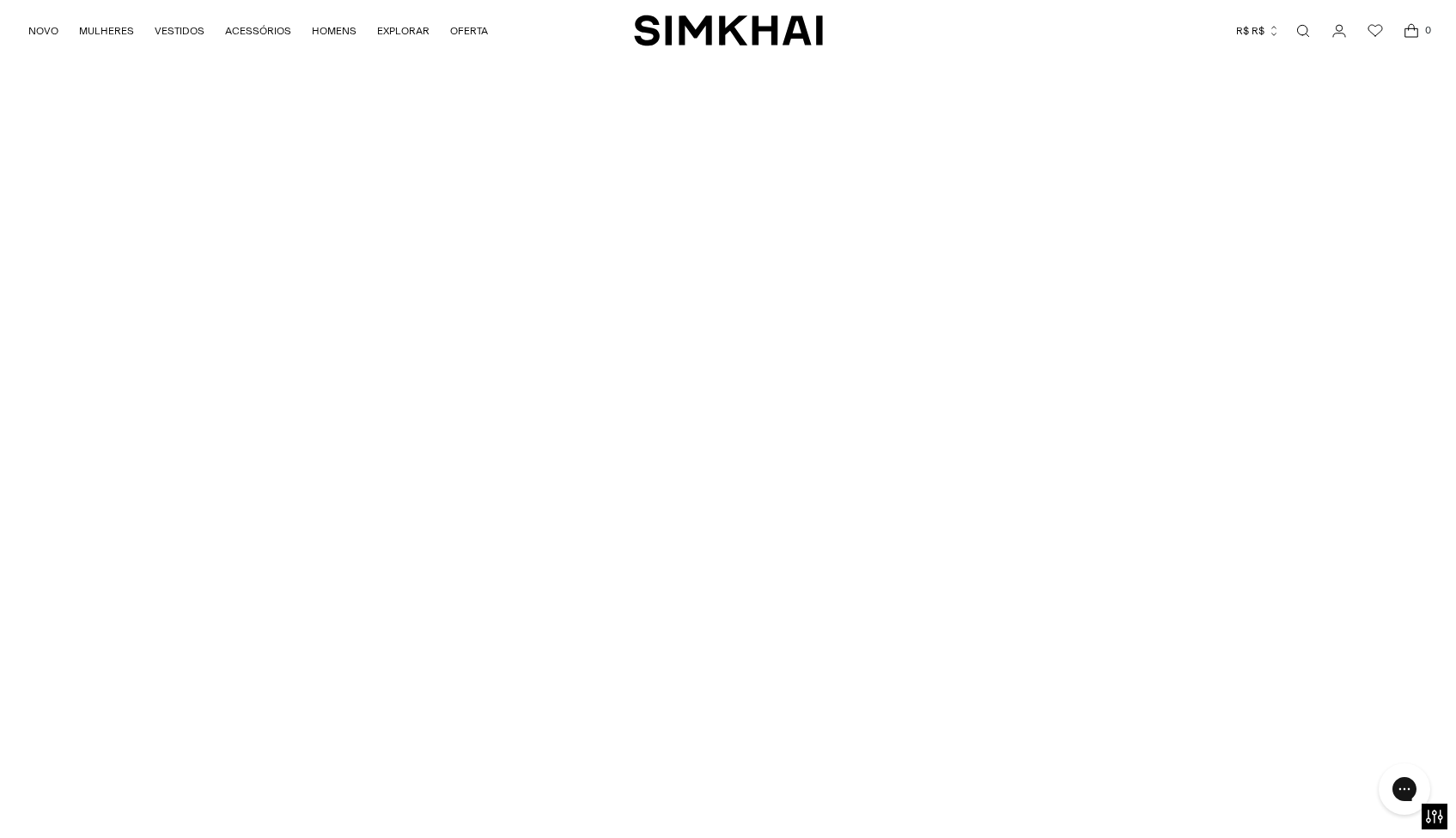
click at [276, 447] on div at bounding box center [728, 431] width 1456 height 823
click at [597, 359] on div at bounding box center [728, 431] width 1456 height 823
